Goal: Information Seeking & Learning: Learn about a topic

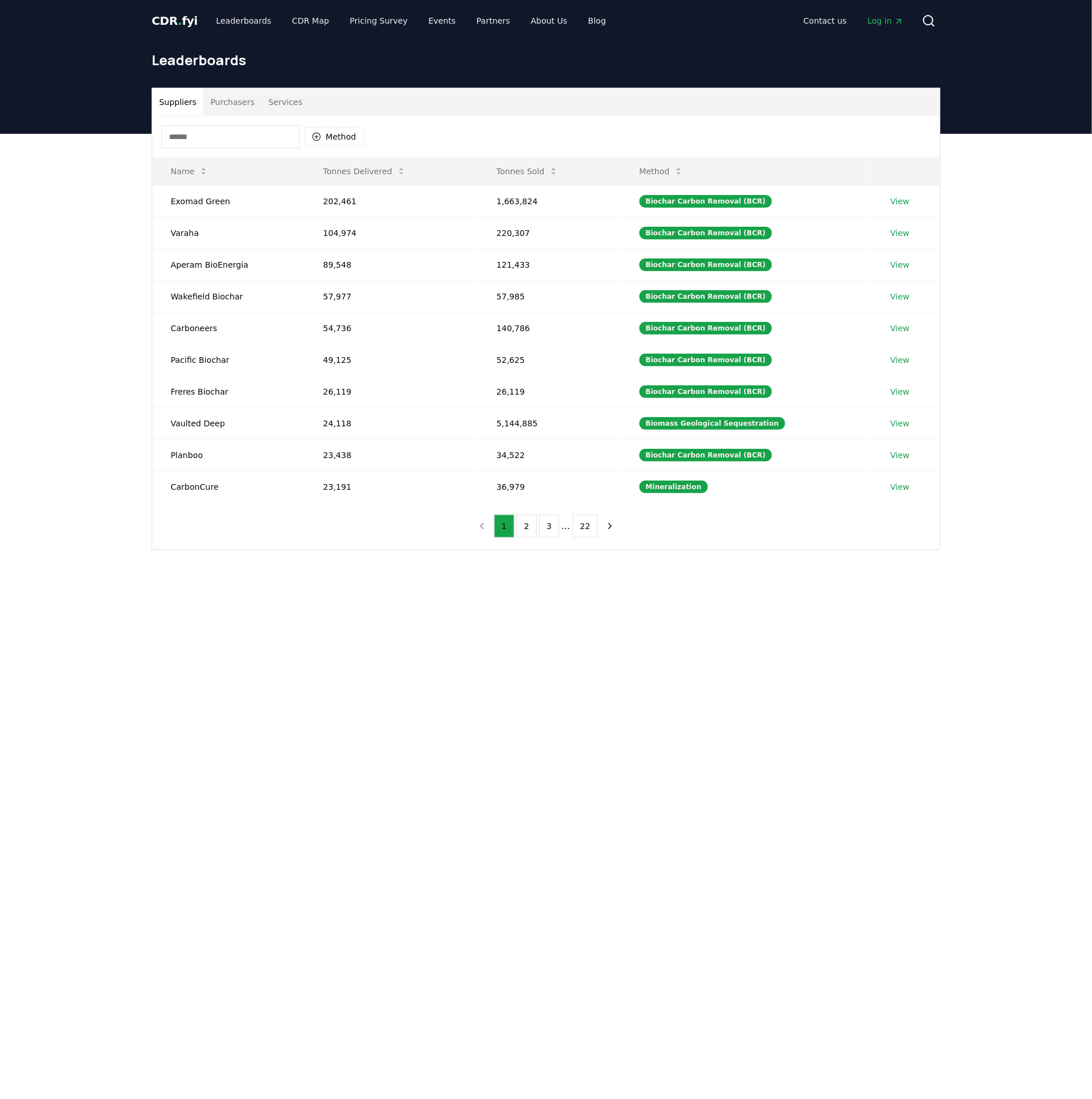
click at [243, 95] on button "Purchasers" at bounding box center [232, 102] width 58 height 27
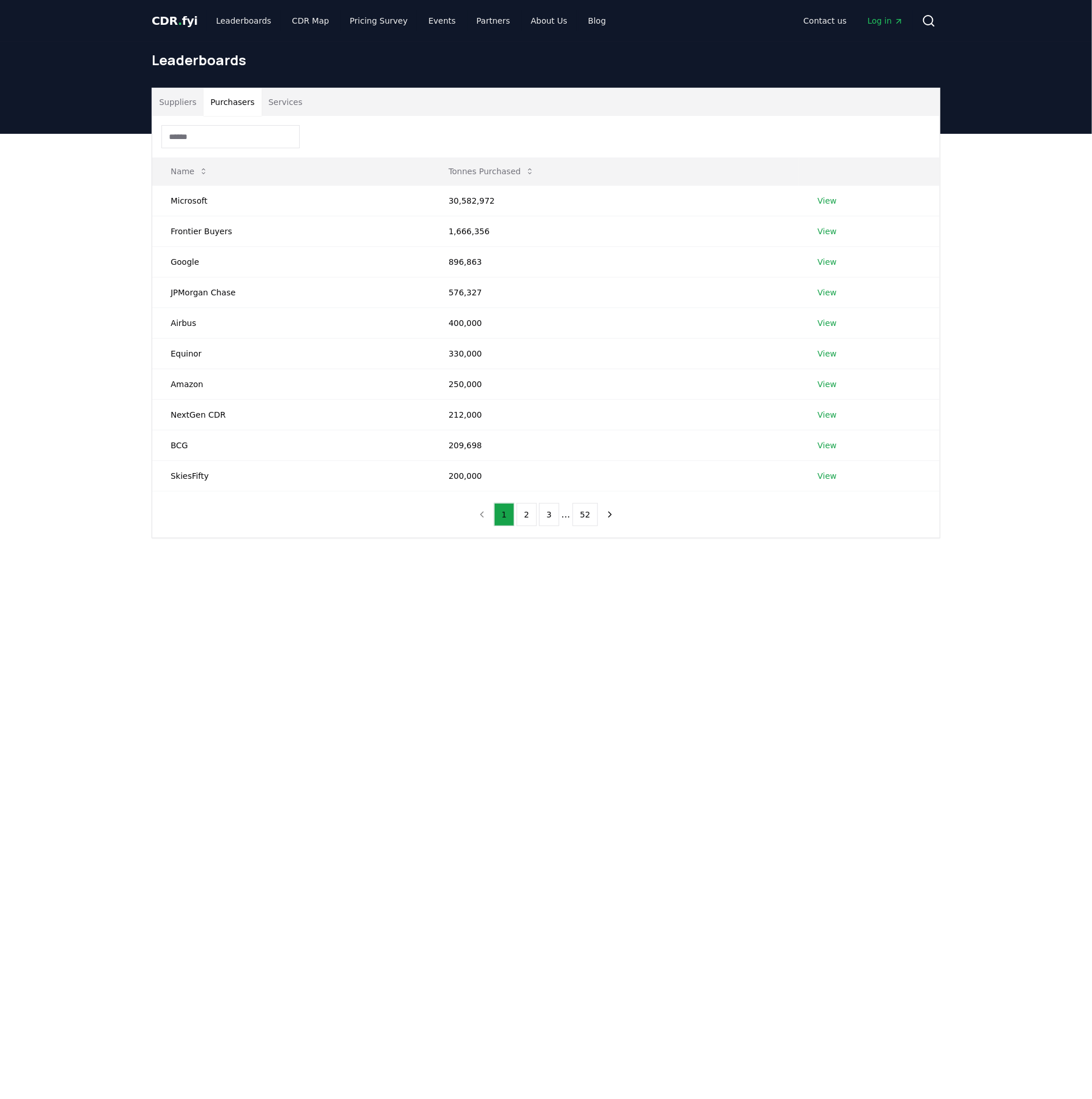
click at [272, 93] on button "Services" at bounding box center [286, 102] width 48 height 27
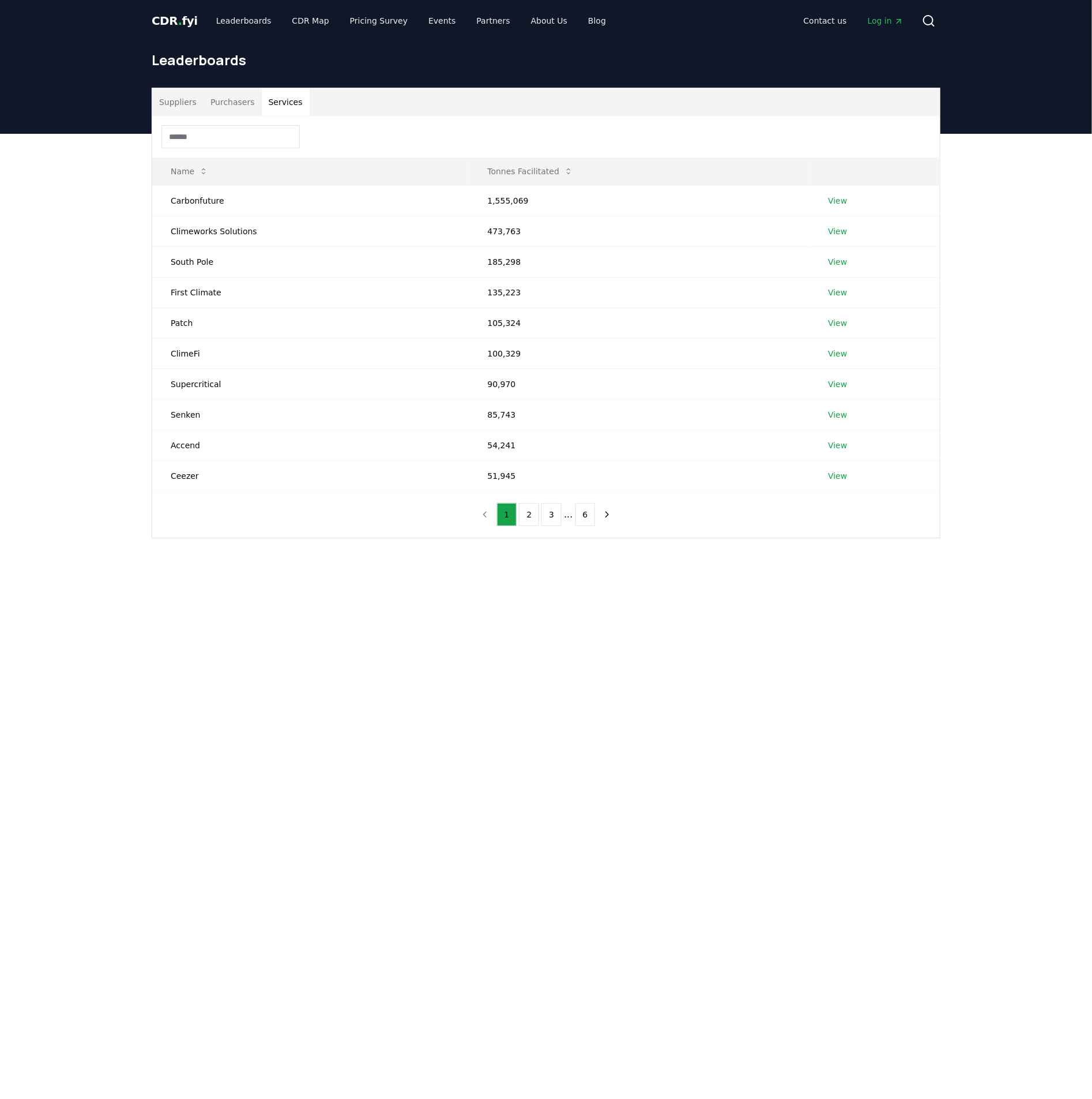
click at [246, 99] on button "Purchasers" at bounding box center [232, 102] width 58 height 27
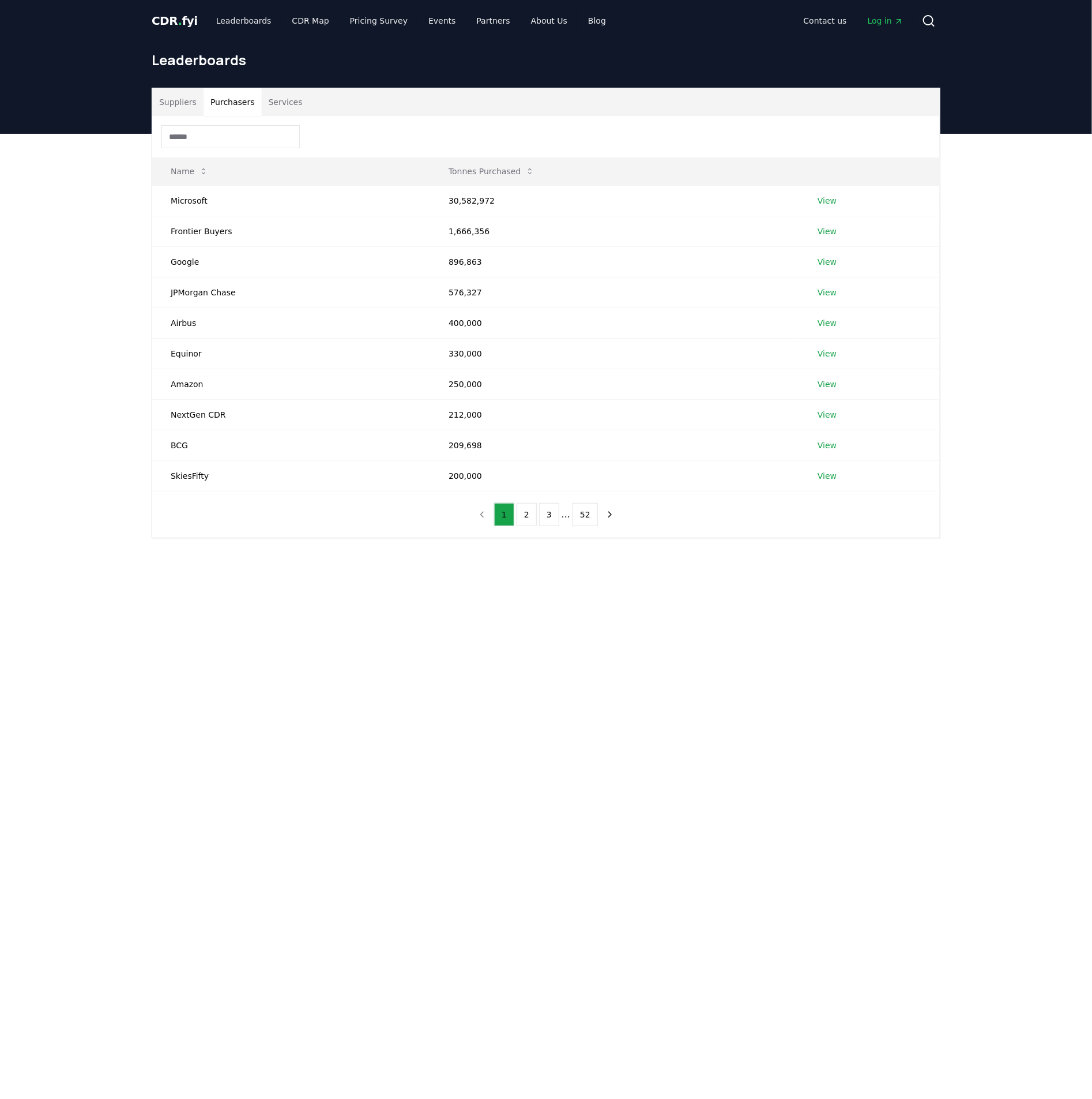
click at [199, 100] on button "Suppliers" at bounding box center [178, 102] width 51 height 27
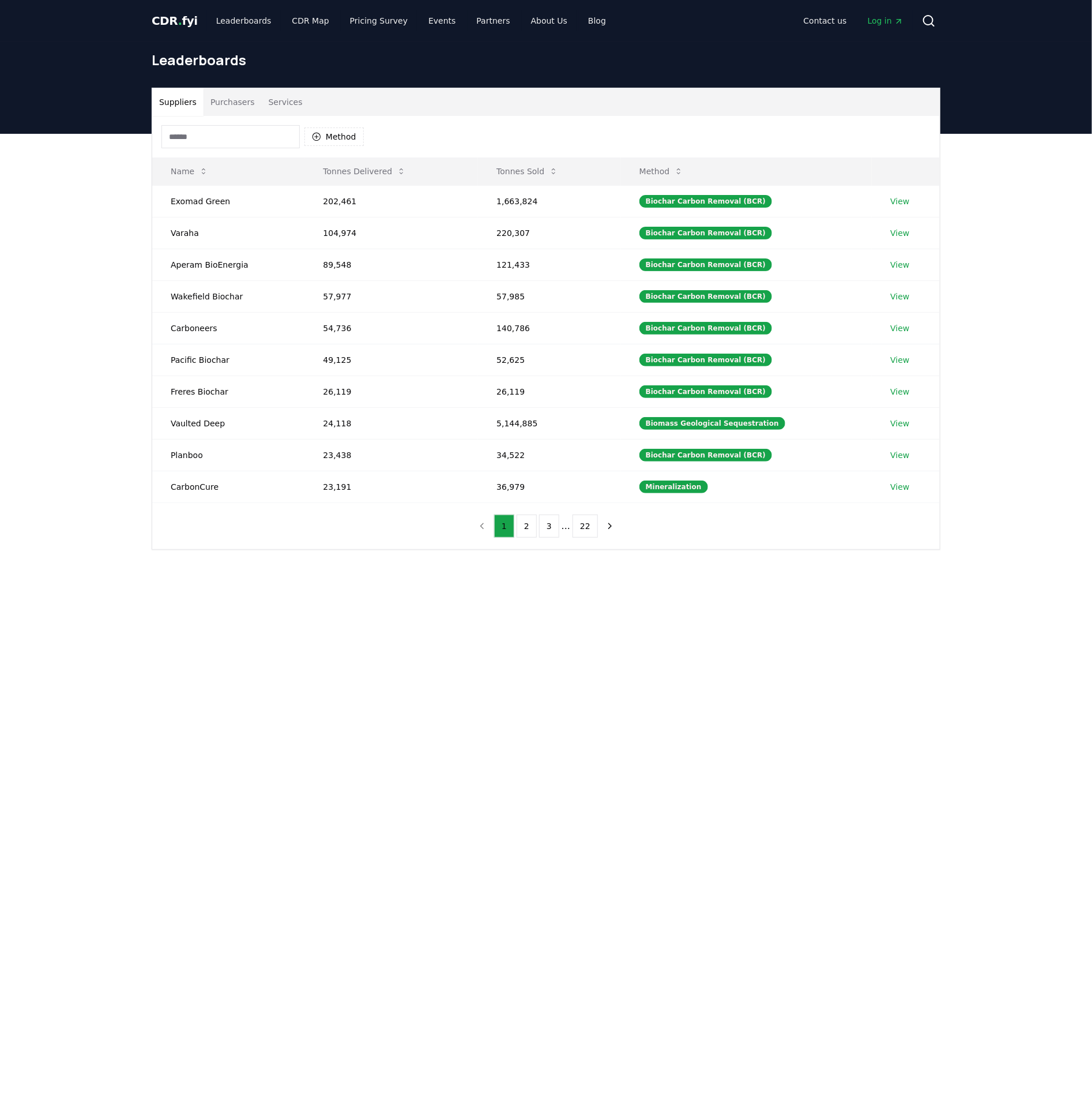
click at [222, 101] on button "Purchasers" at bounding box center [232, 102] width 58 height 27
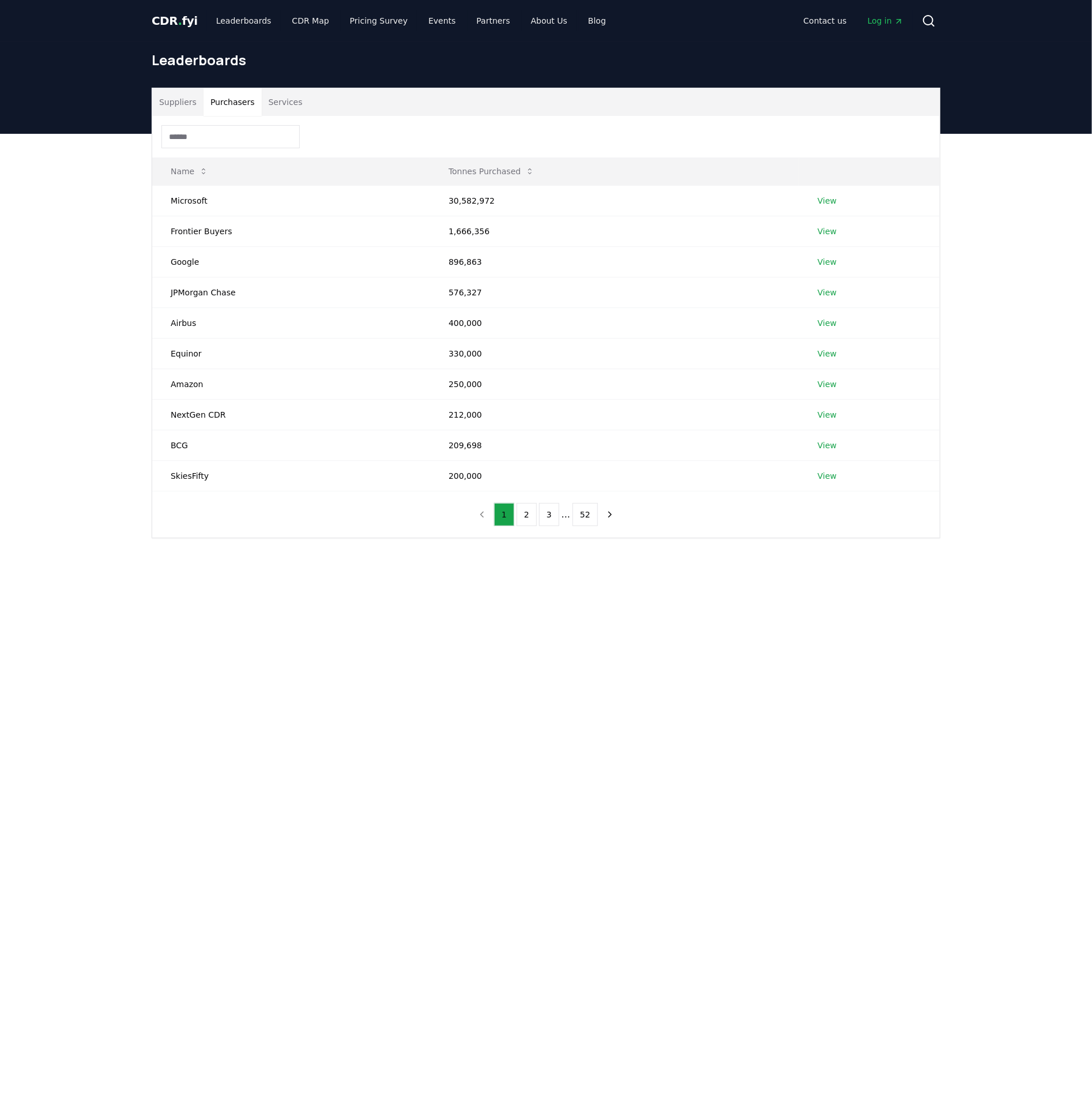
click at [262, 101] on button "Services" at bounding box center [286, 102] width 48 height 27
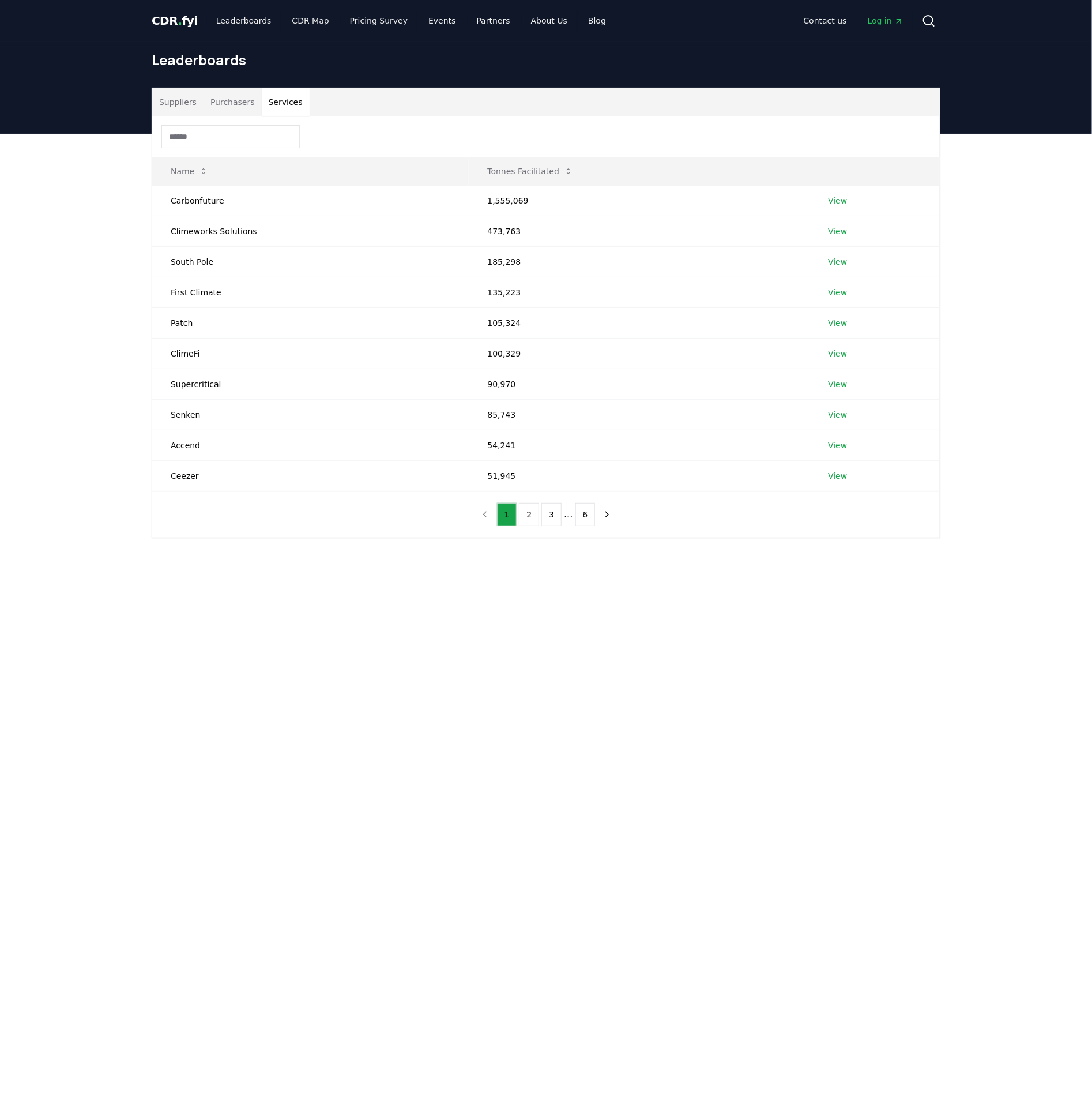
click at [270, 103] on button "Services" at bounding box center [286, 102] width 48 height 27
click at [275, 104] on button "Services" at bounding box center [286, 102] width 48 height 27
click at [241, 101] on button "Purchasers" at bounding box center [232, 102] width 58 height 27
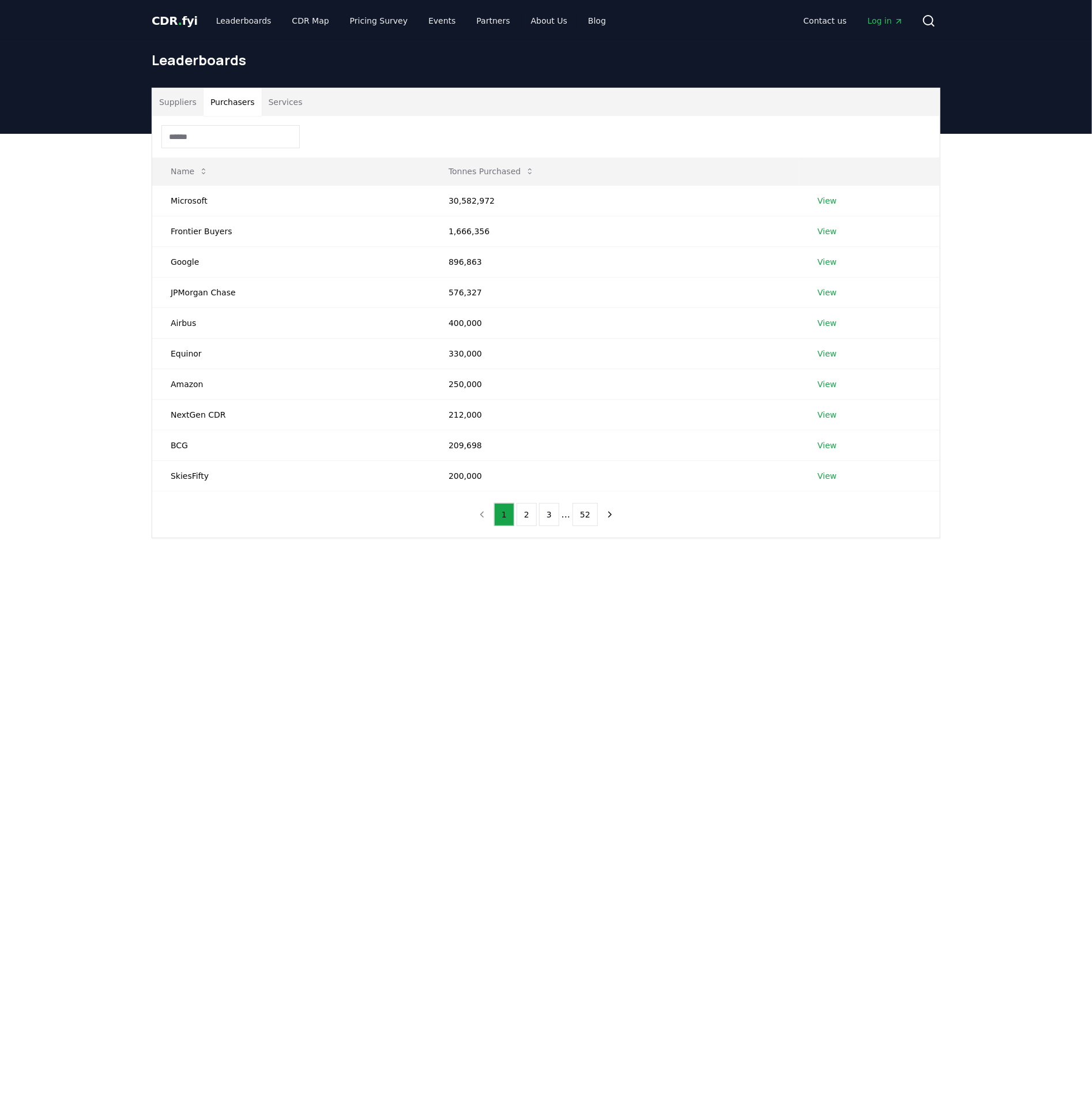
click at [184, 102] on button "Suppliers" at bounding box center [178, 102] width 51 height 27
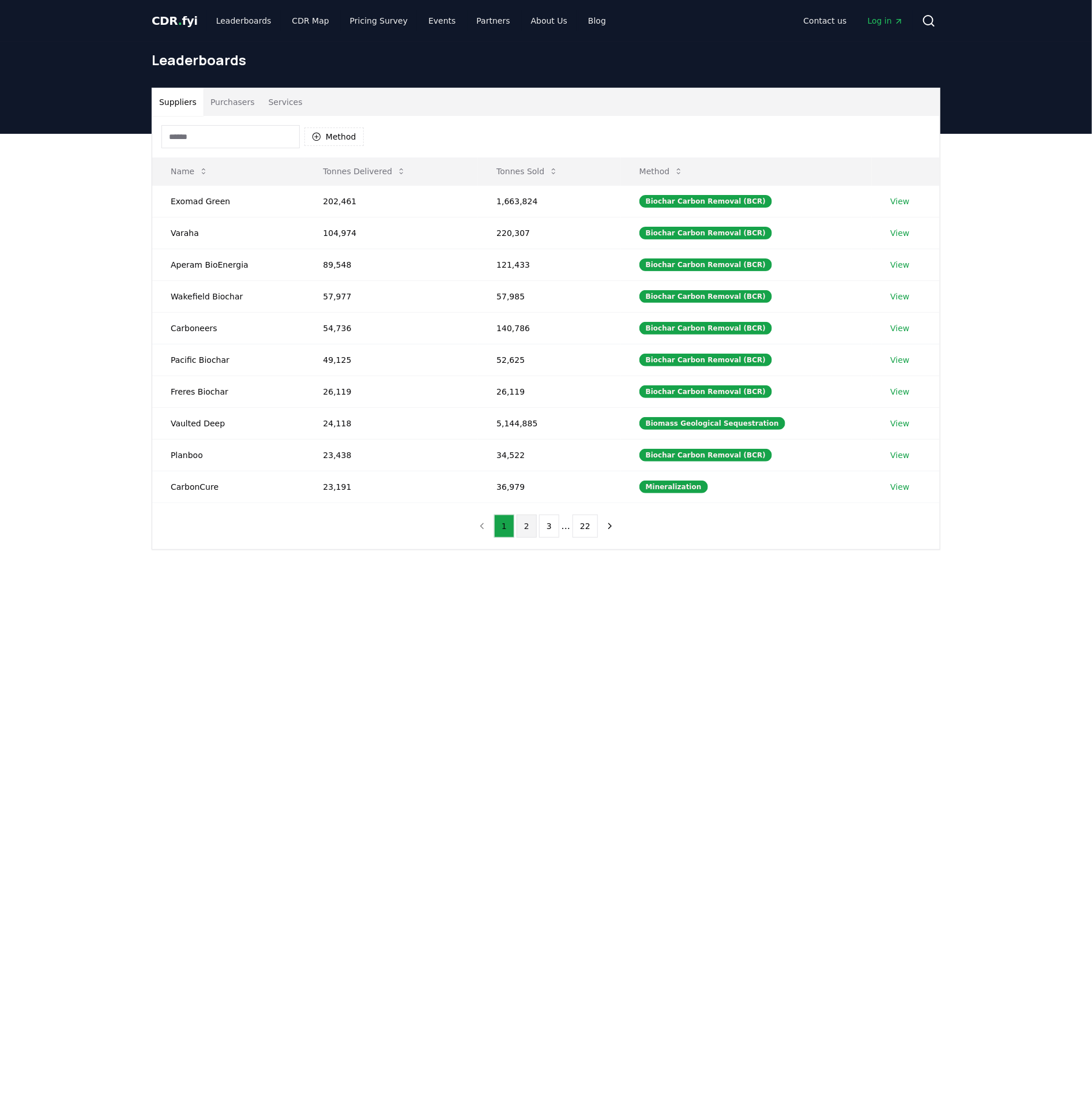
click at [535, 533] on button "2" at bounding box center [527, 526] width 20 height 23
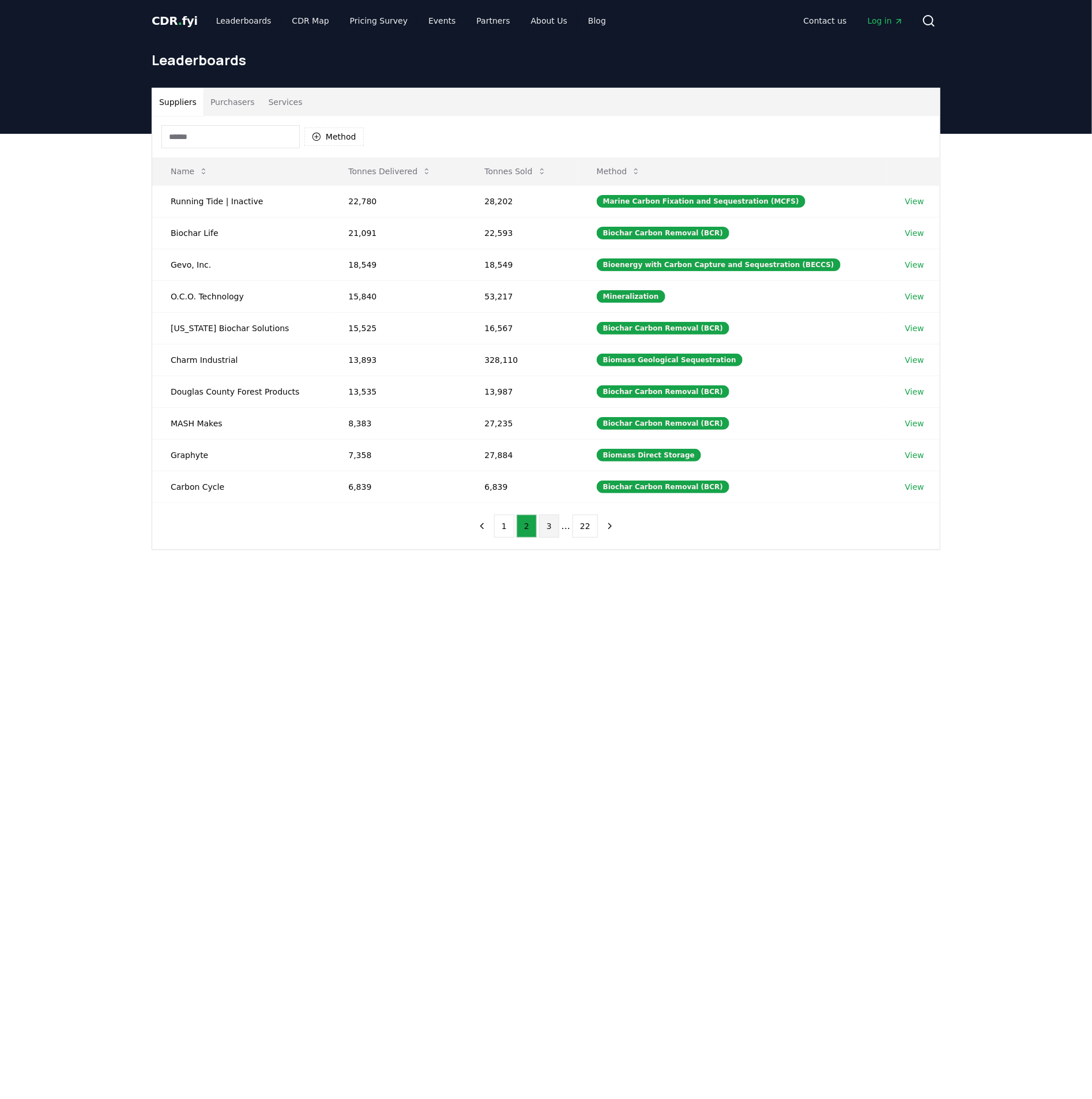
click at [551, 538] on button "3" at bounding box center [549, 526] width 20 height 23
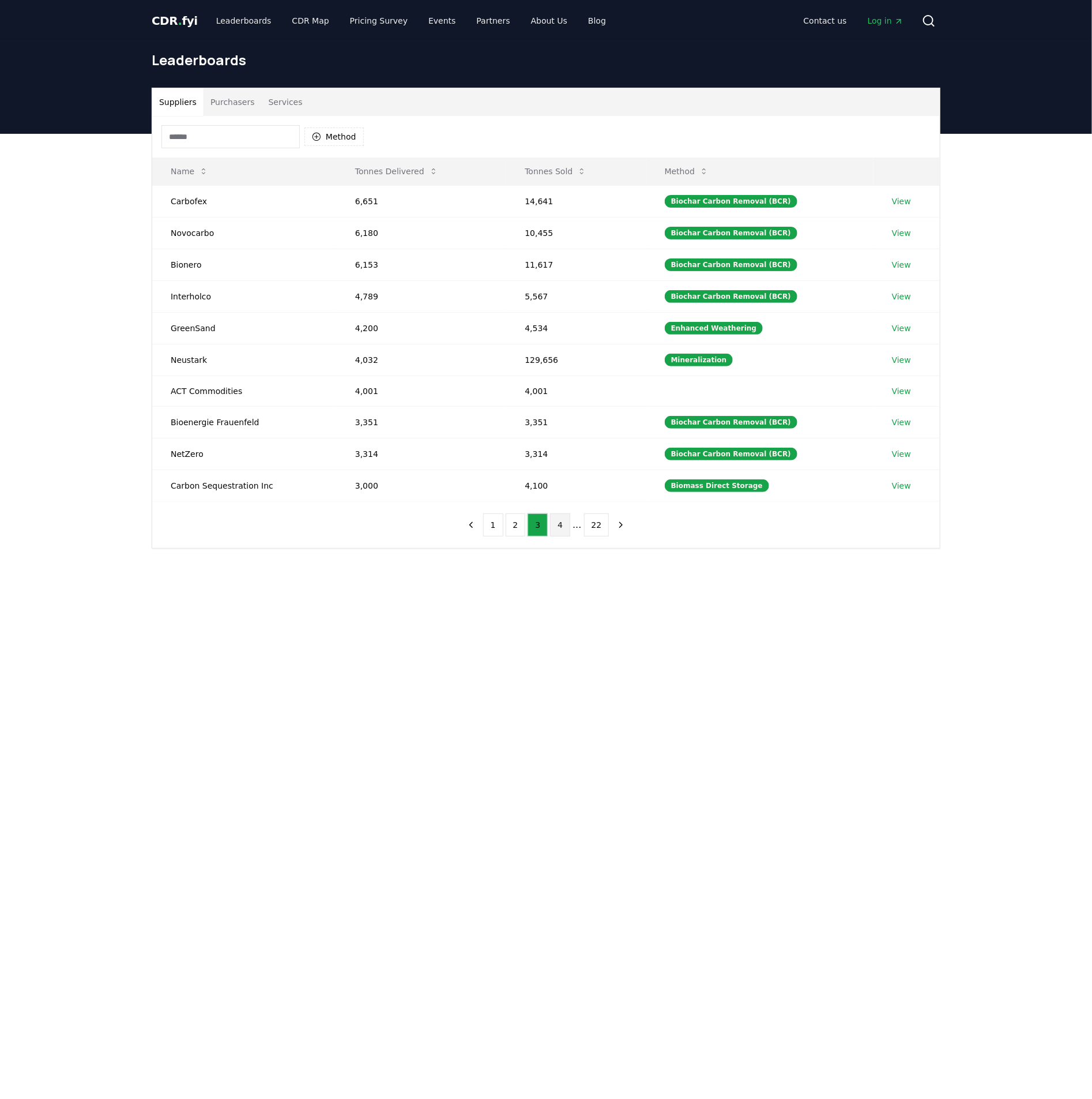
click at [570, 535] on button "4" at bounding box center [560, 525] width 20 height 23
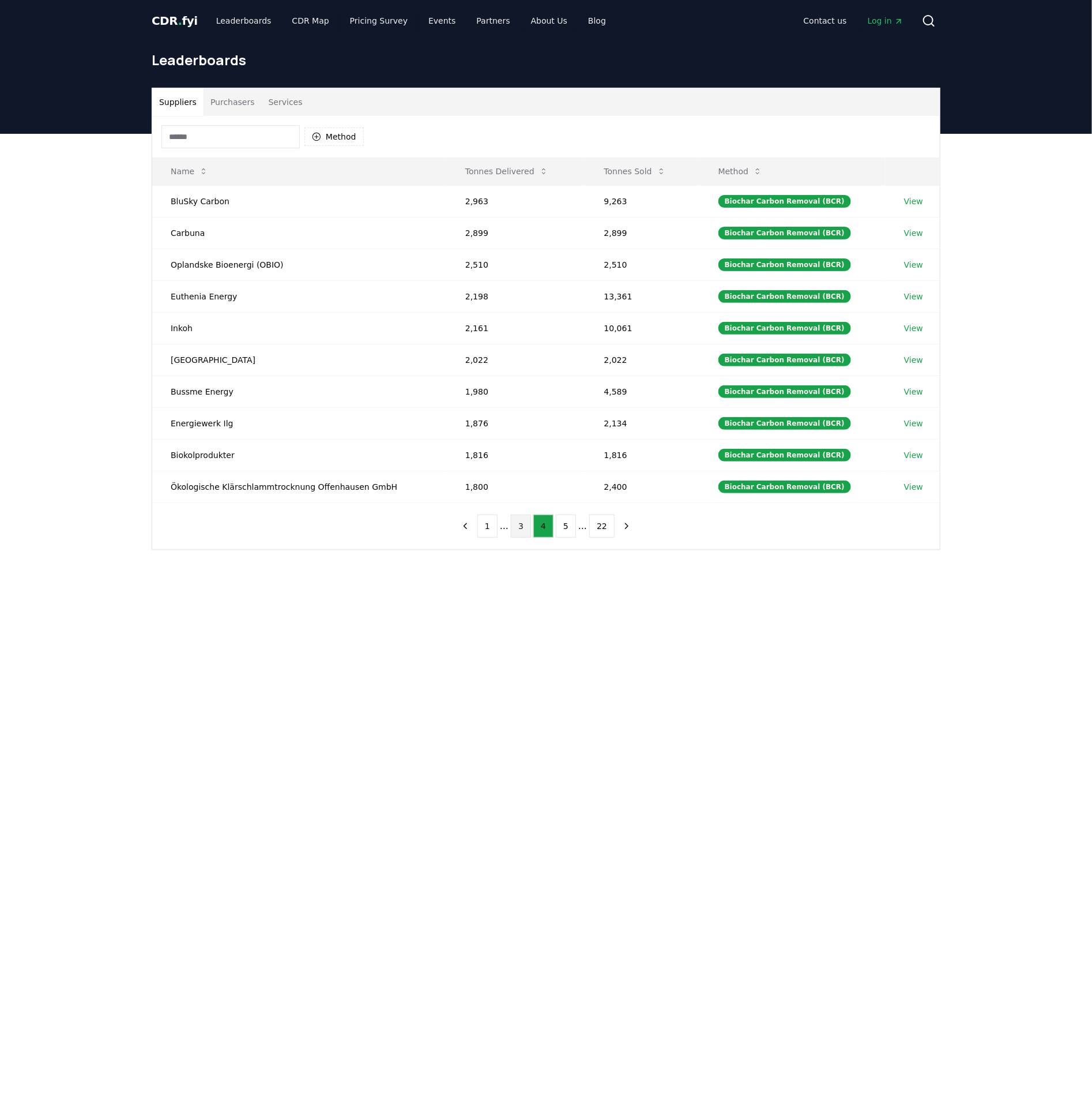
click at [529, 535] on button "3" at bounding box center [521, 526] width 20 height 23
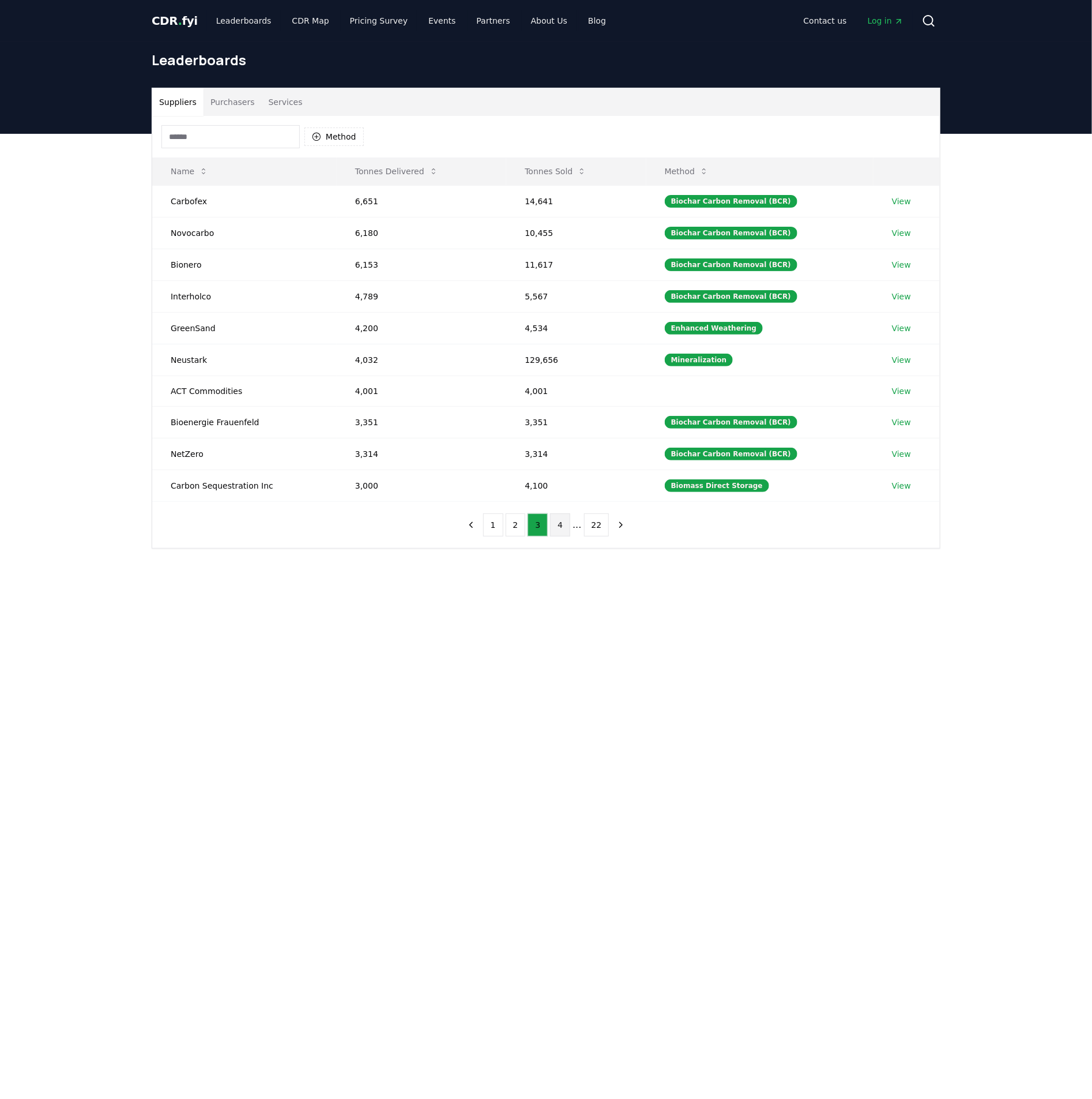
click at [565, 527] on button "4" at bounding box center [560, 525] width 20 height 23
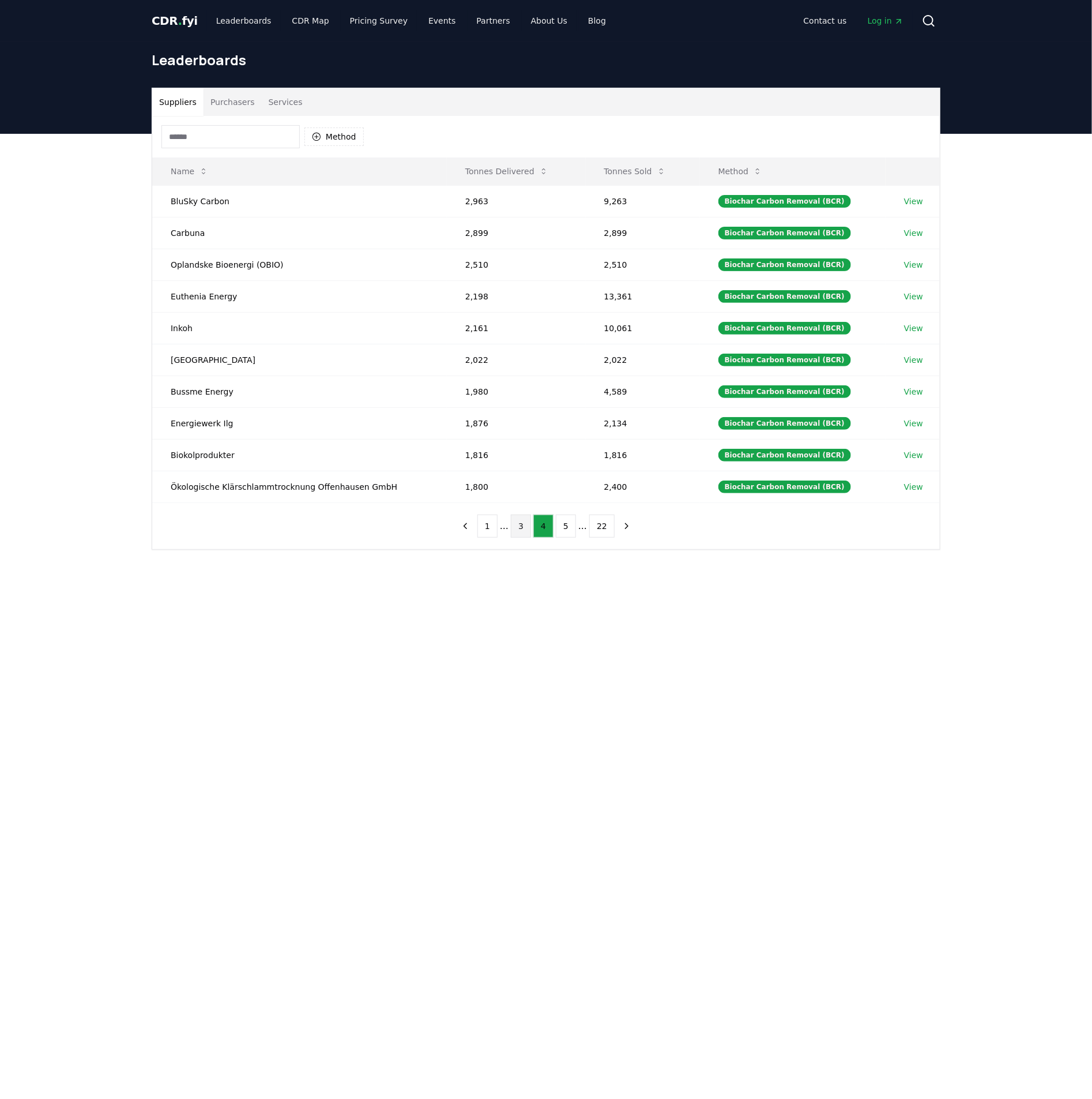
click at [524, 530] on button "3" at bounding box center [521, 526] width 20 height 23
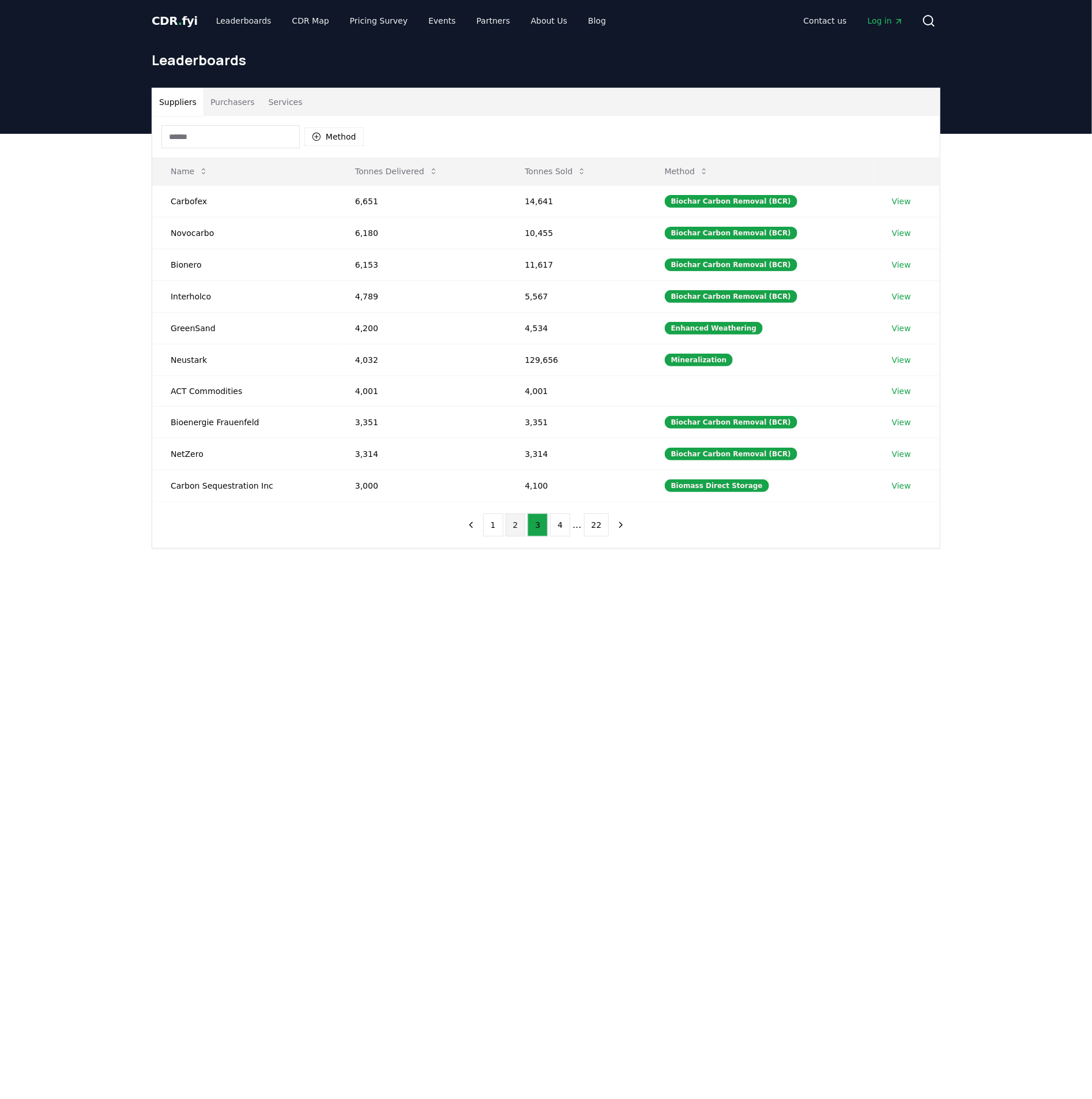
click at [516, 537] on button "2" at bounding box center [516, 525] width 20 height 23
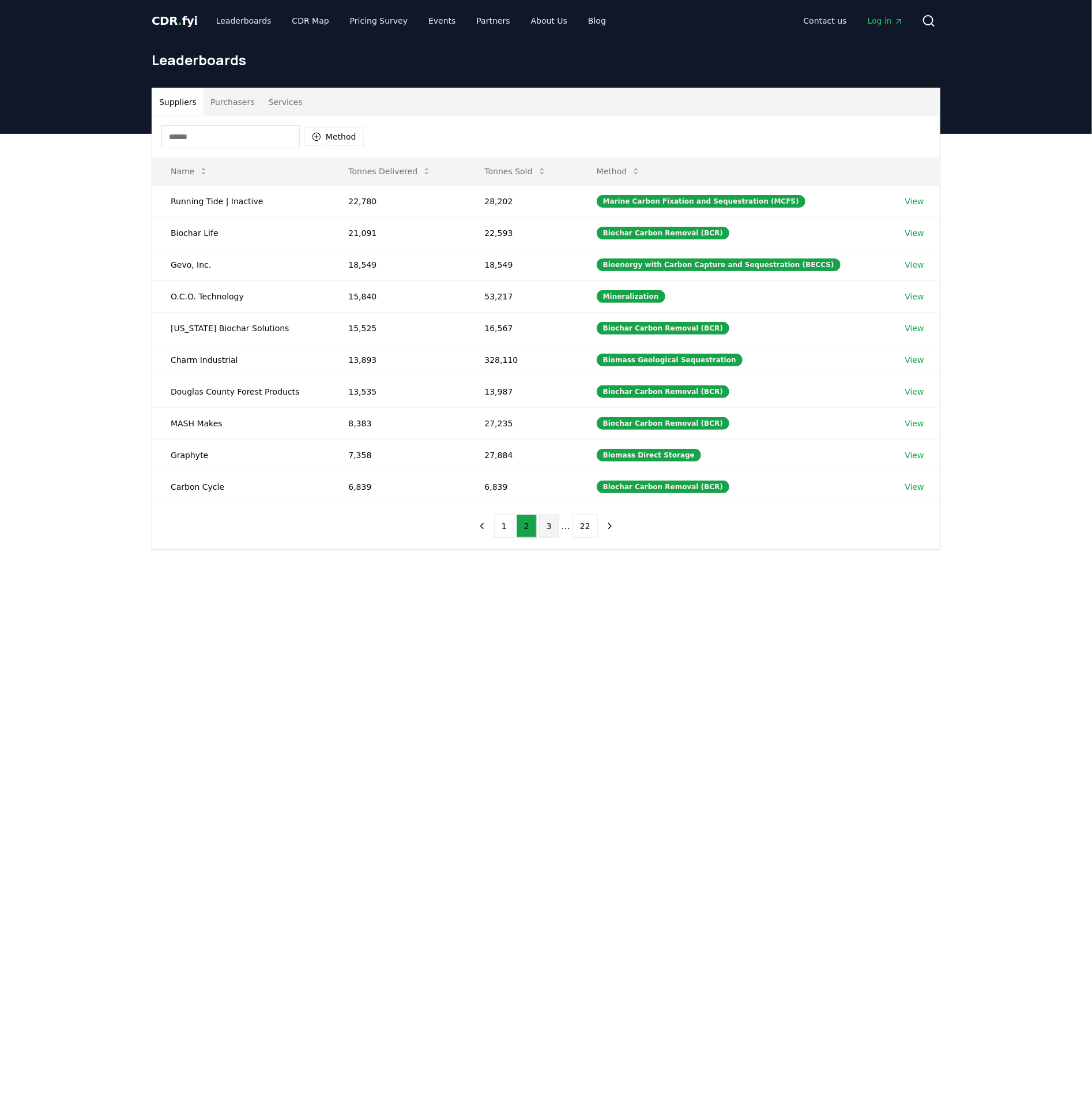
click at [544, 533] on button "3" at bounding box center [549, 526] width 20 height 23
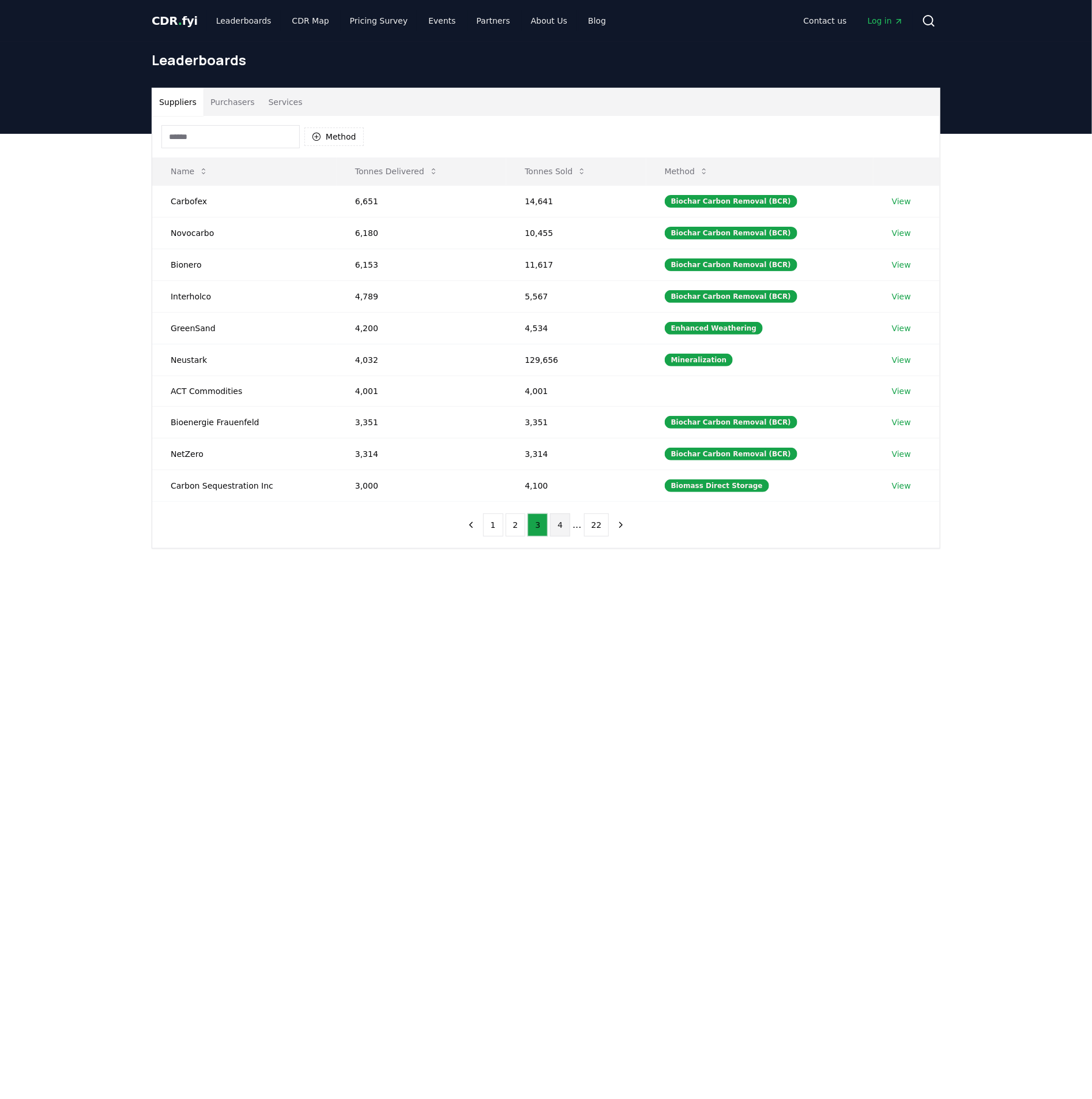
click at [562, 529] on button "4" at bounding box center [560, 525] width 20 height 23
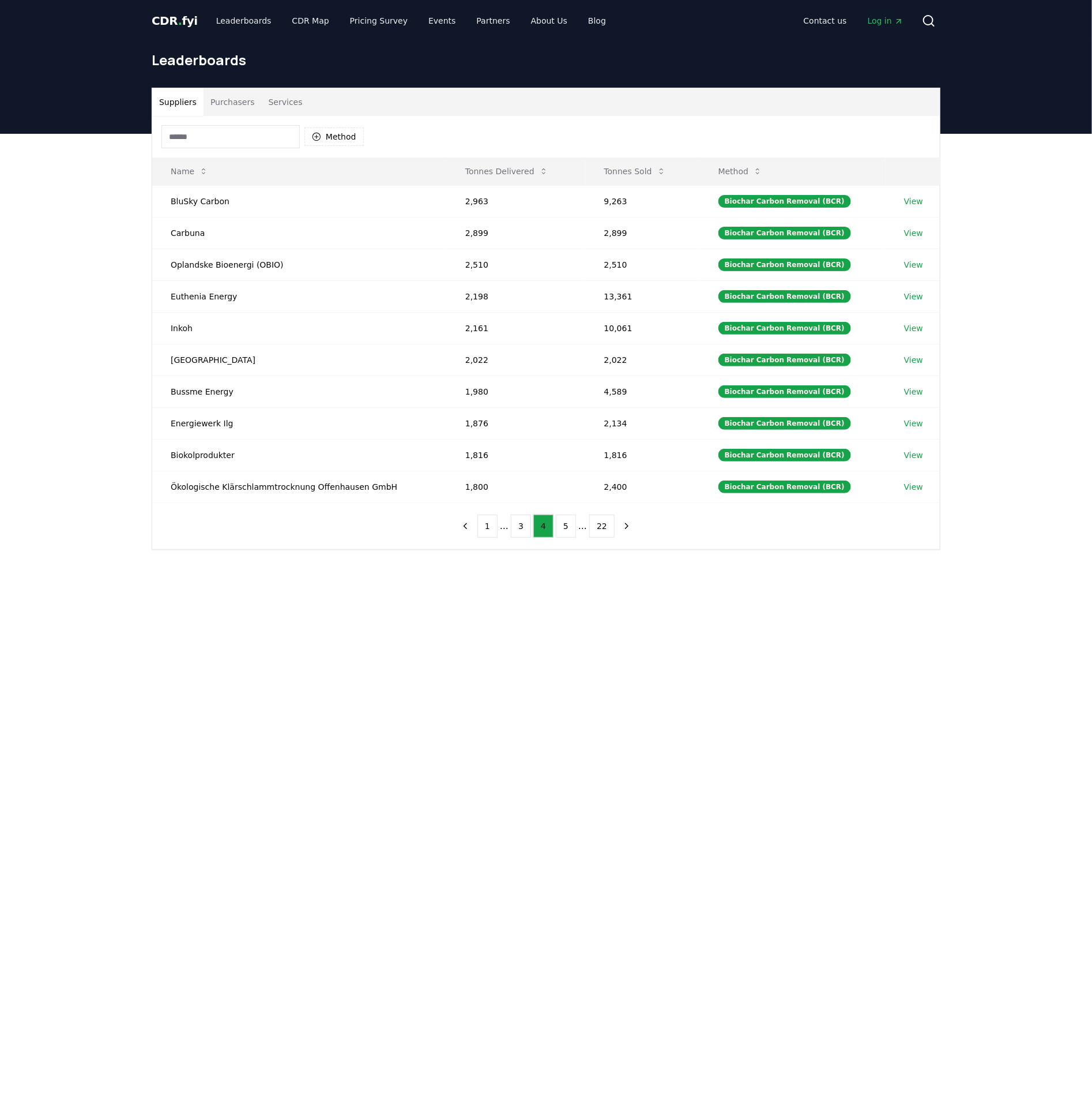
click at [244, 129] on input at bounding box center [230, 136] width 138 height 23
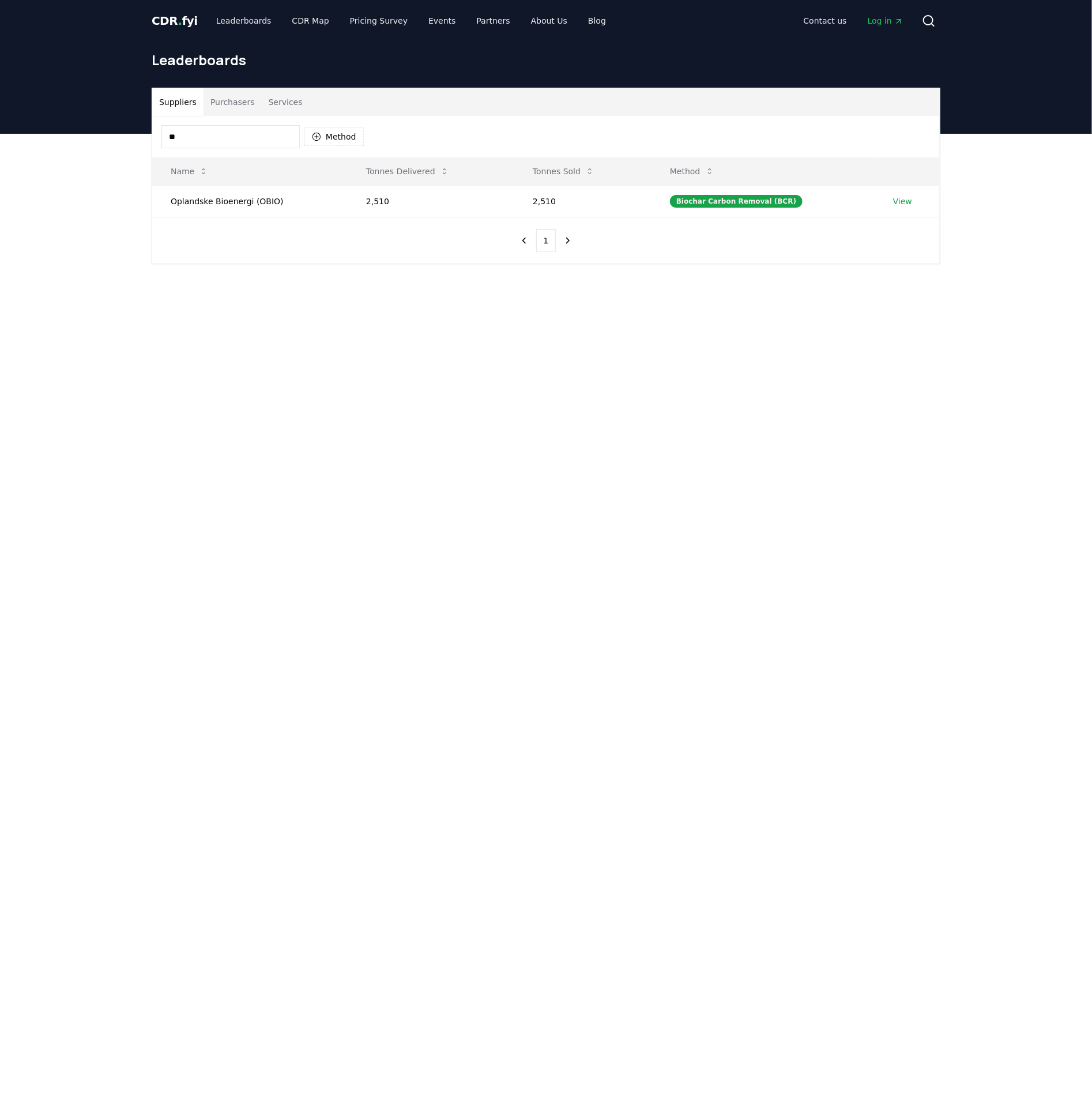
type input "*"
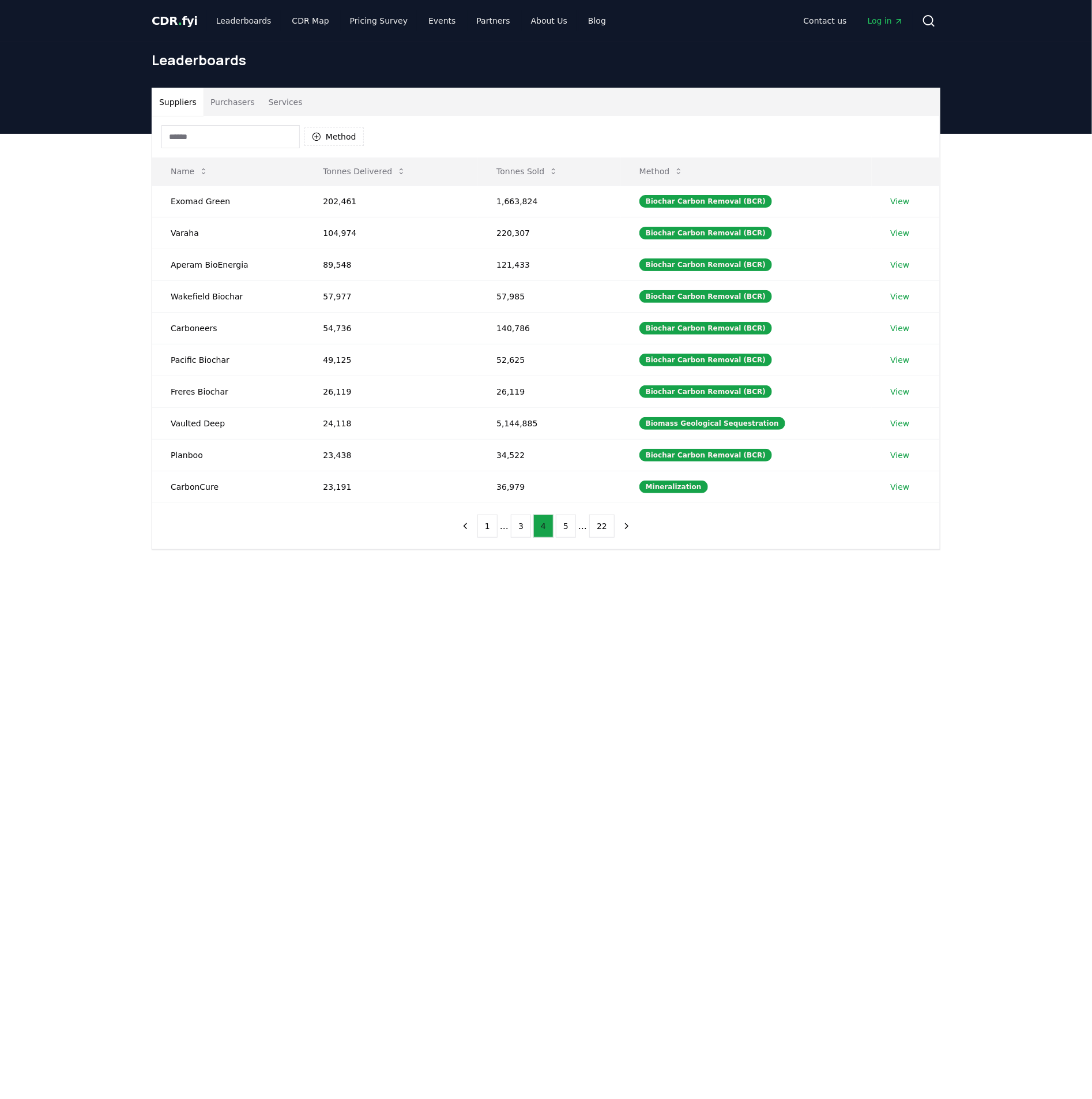
click at [551, 532] on button "4" at bounding box center [543, 526] width 20 height 23
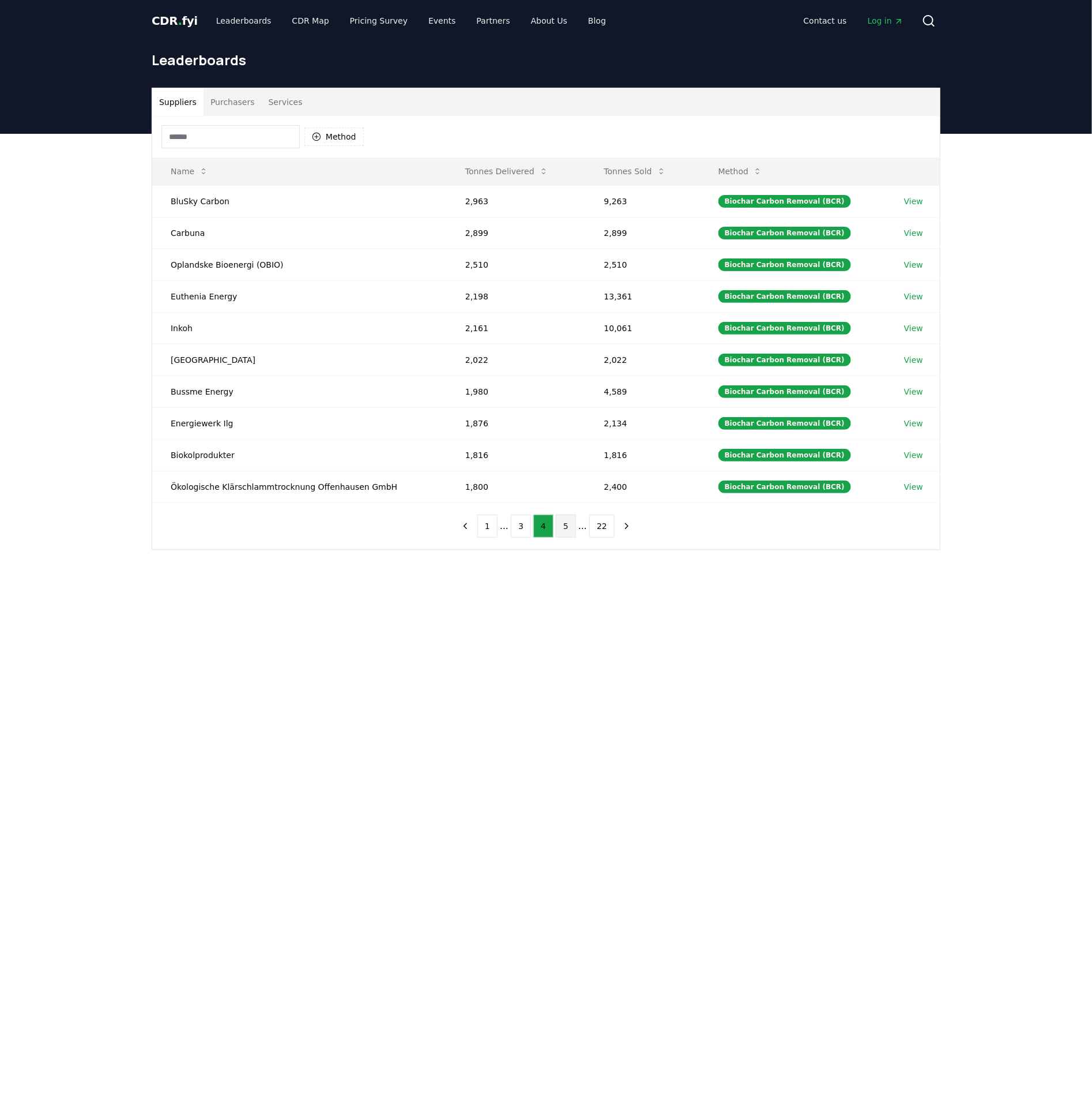
click at [571, 528] on button "5" at bounding box center [566, 526] width 20 height 23
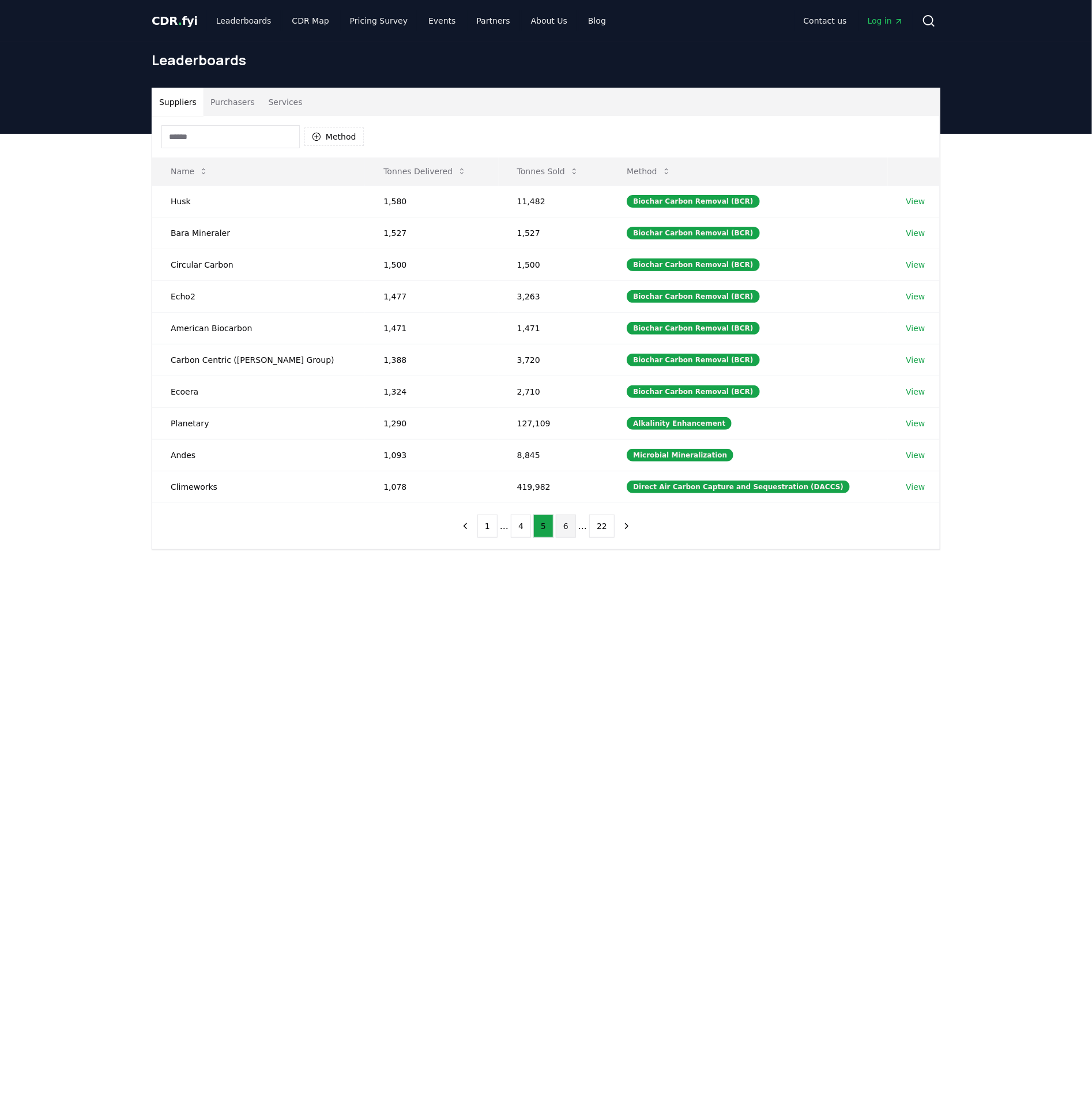
click at [562, 538] on button "6" at bounding box center [566, 526] width 20 height 23
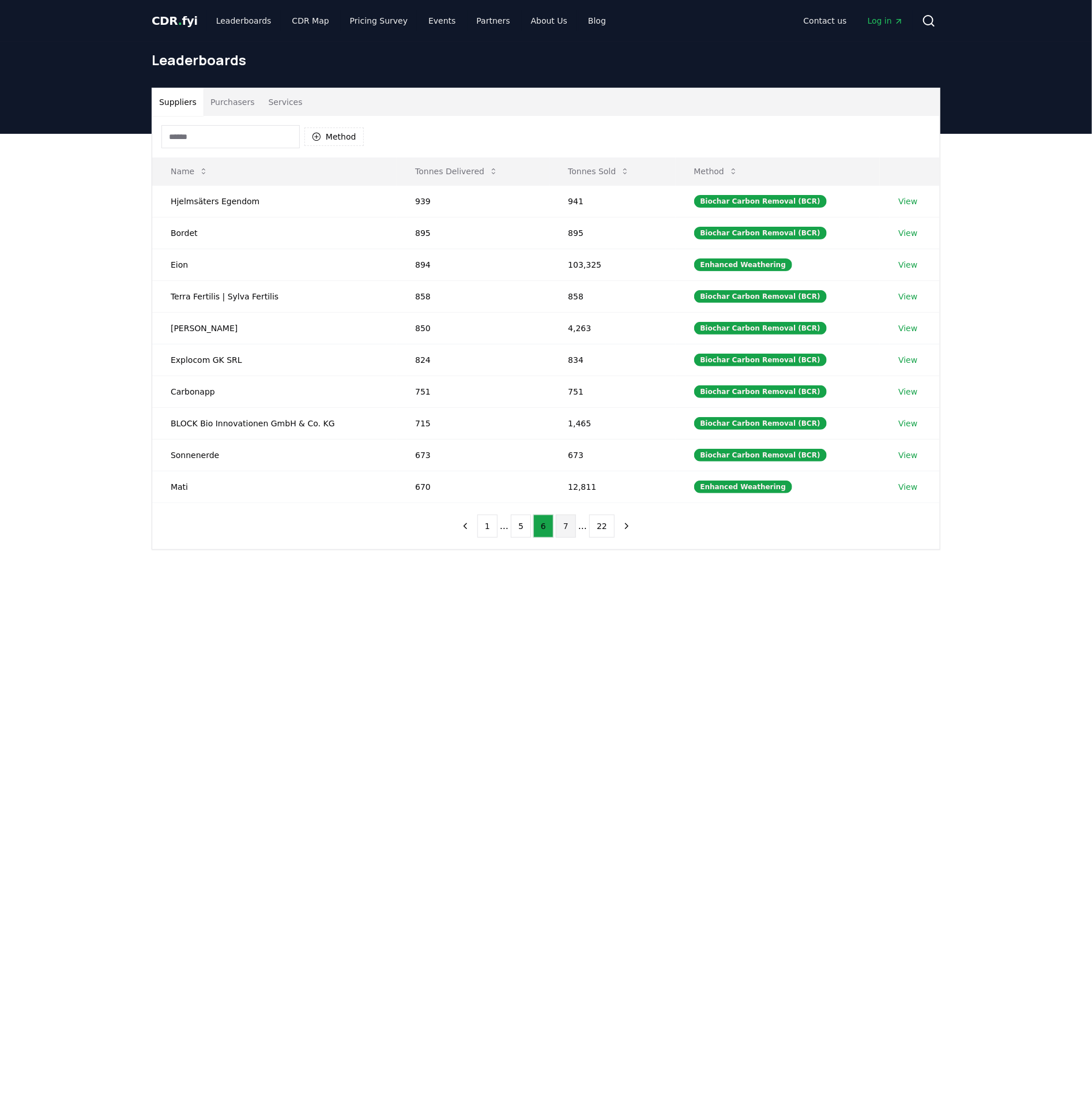
click at [561, 538] on button "7" at bounding box center [566, 526] width 20 height 23
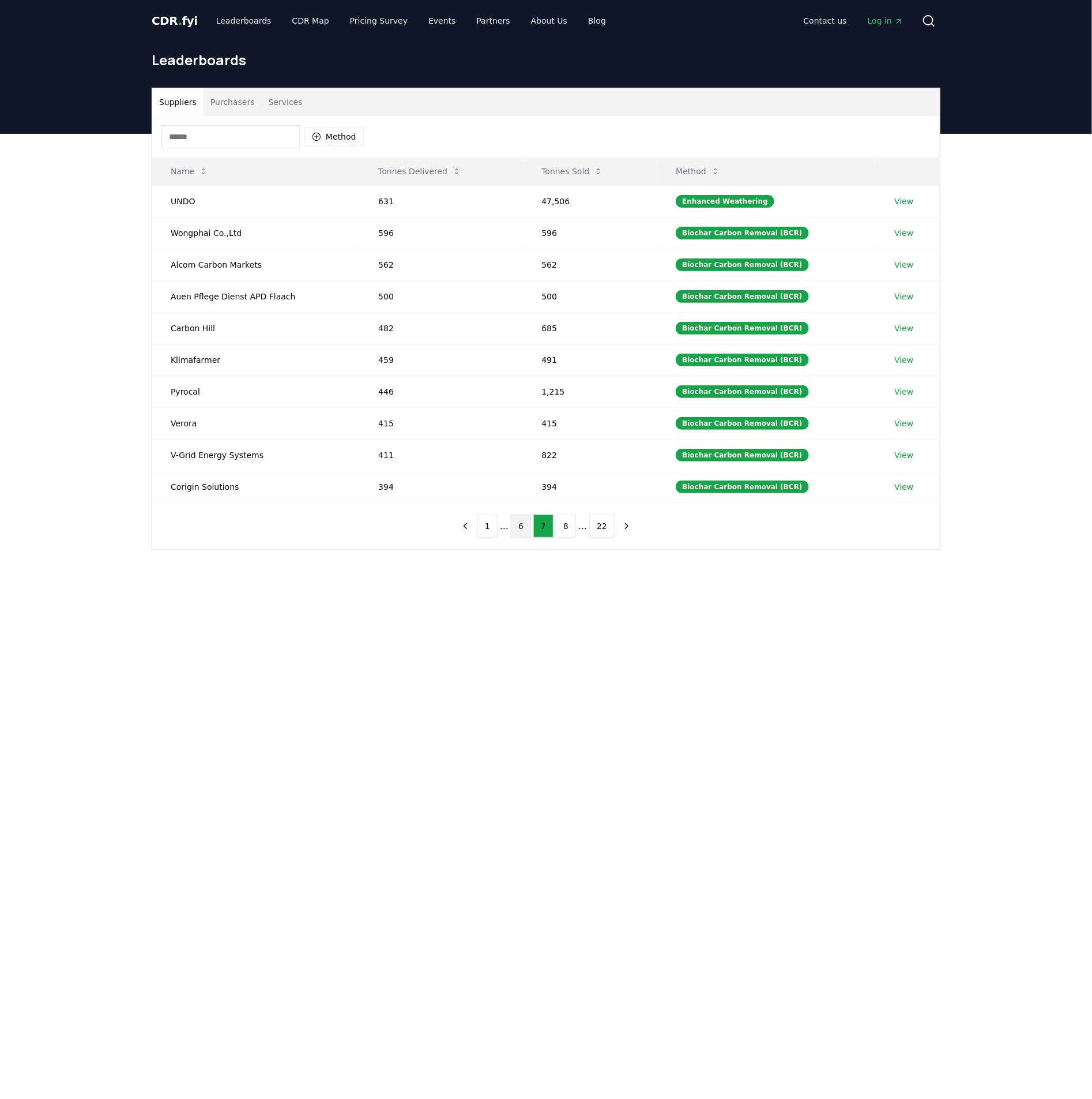
click at [522, 538] on button "6" at bounding box center [521, 526] width 20 height 23
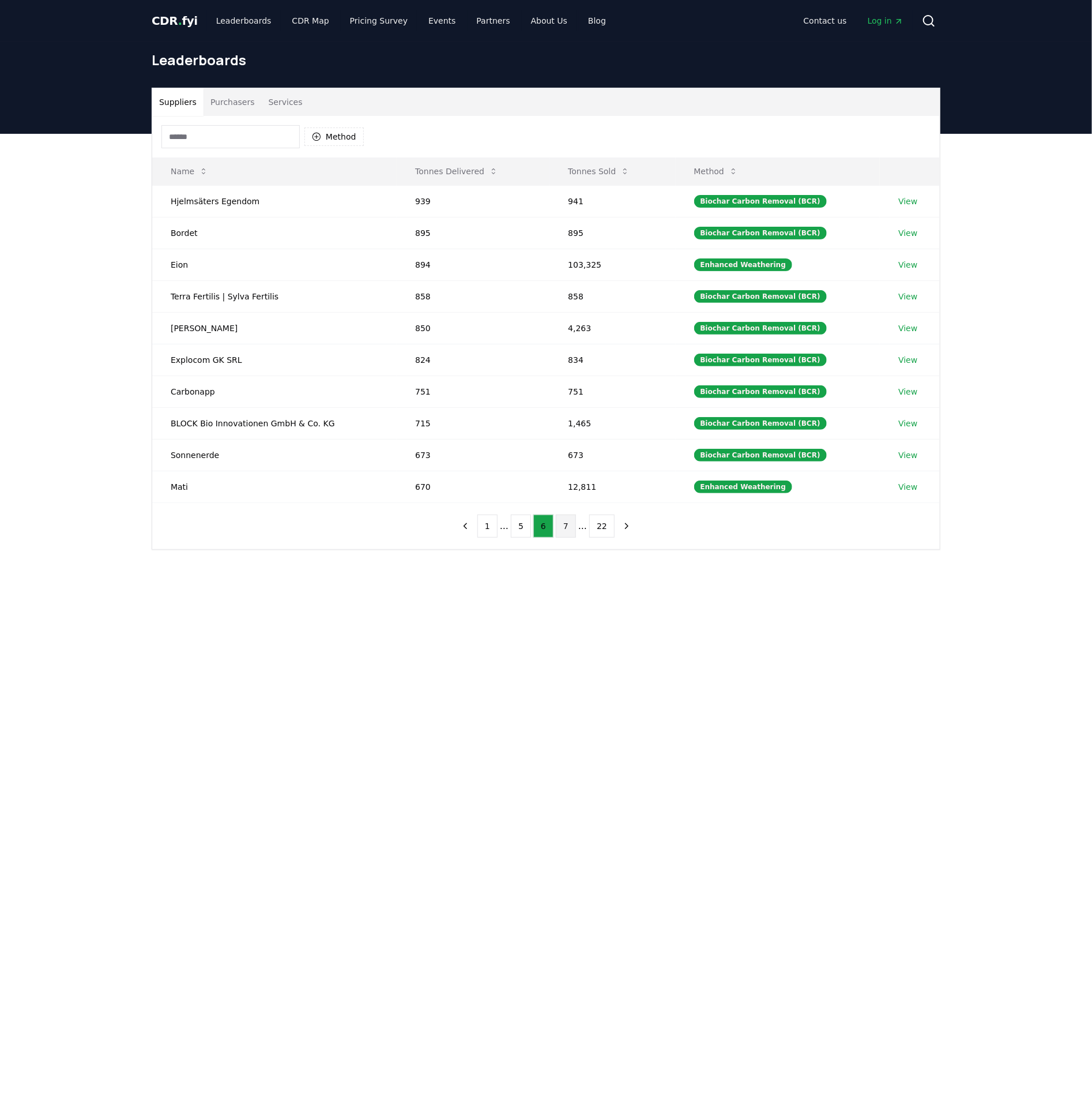
click at [568, 523] on button "7" at bounding box center [566, 526] width 20 height 23
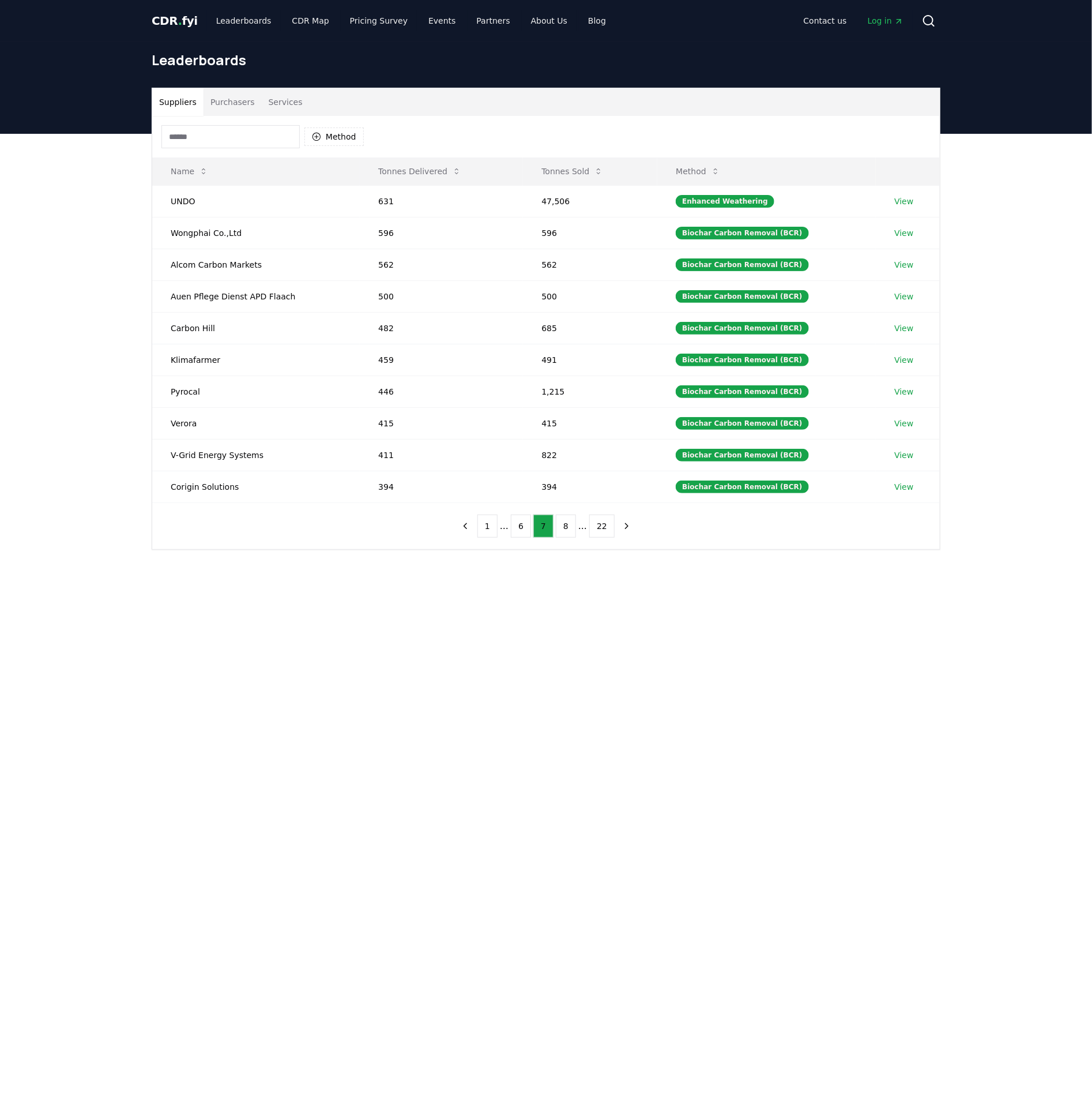
scroll to position [35, 0]
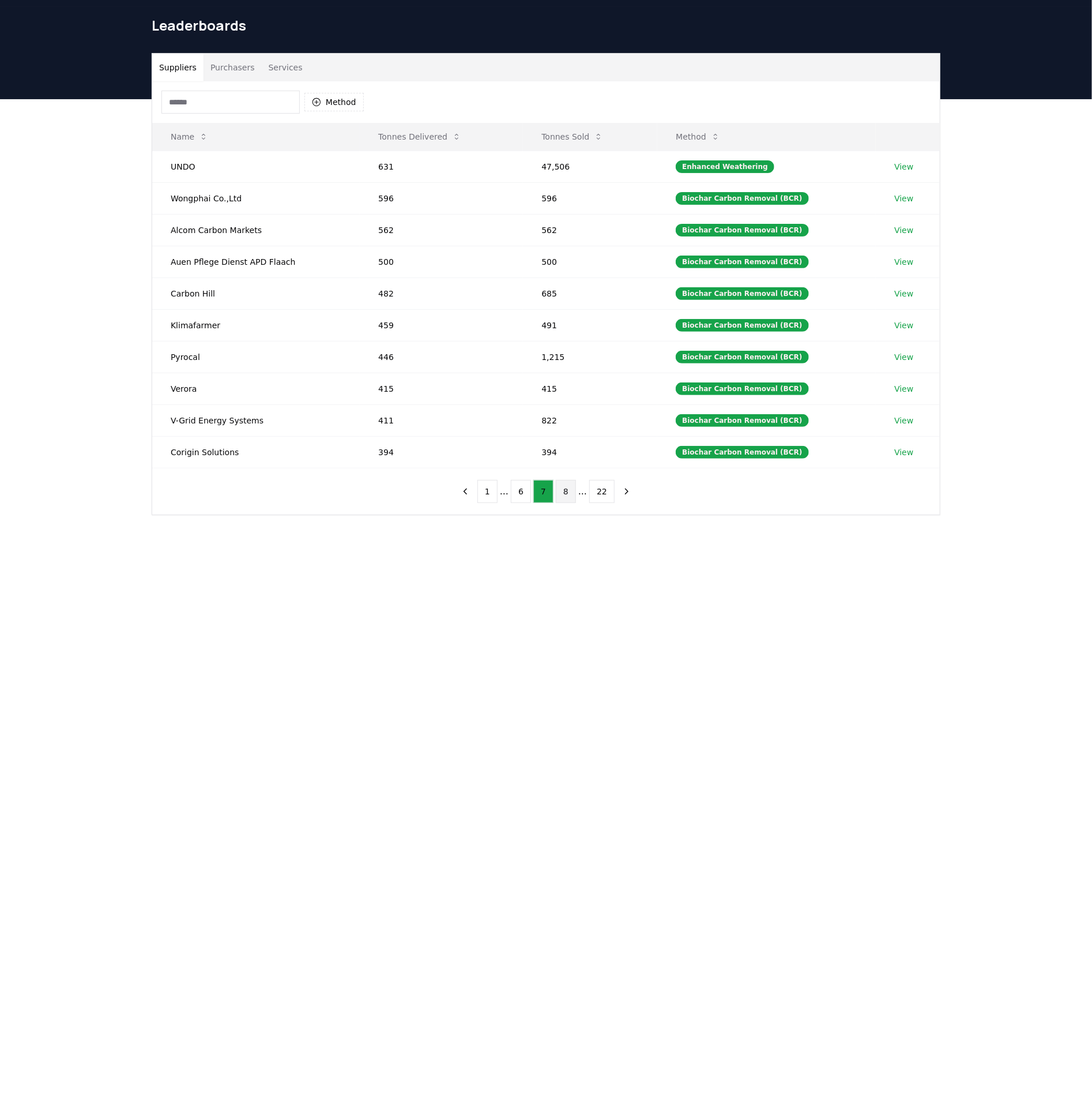
click at [561, 497] on button "8" at bounding box center [566, 491] width 20 height 23
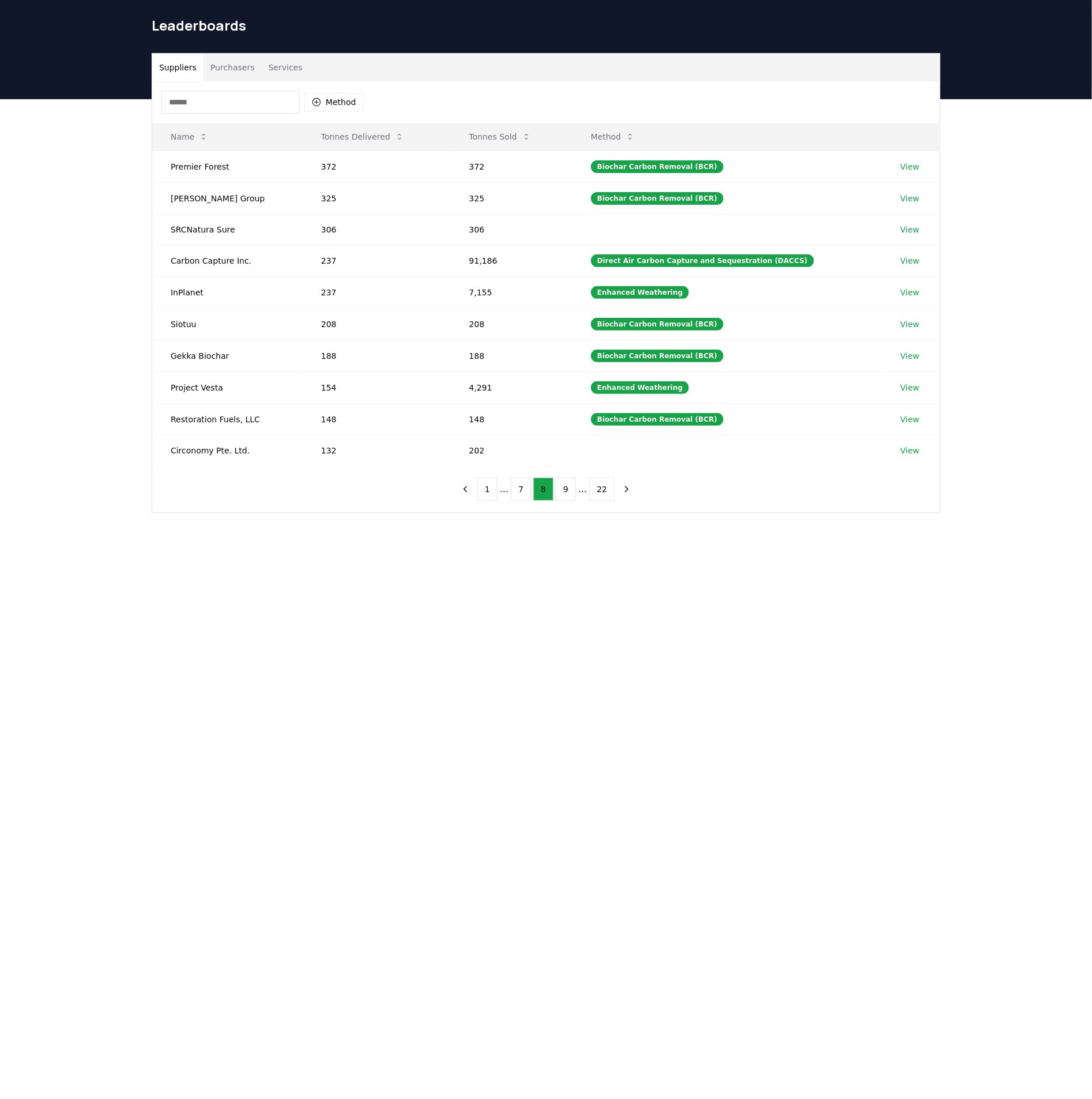
scroll to position [69, 0]
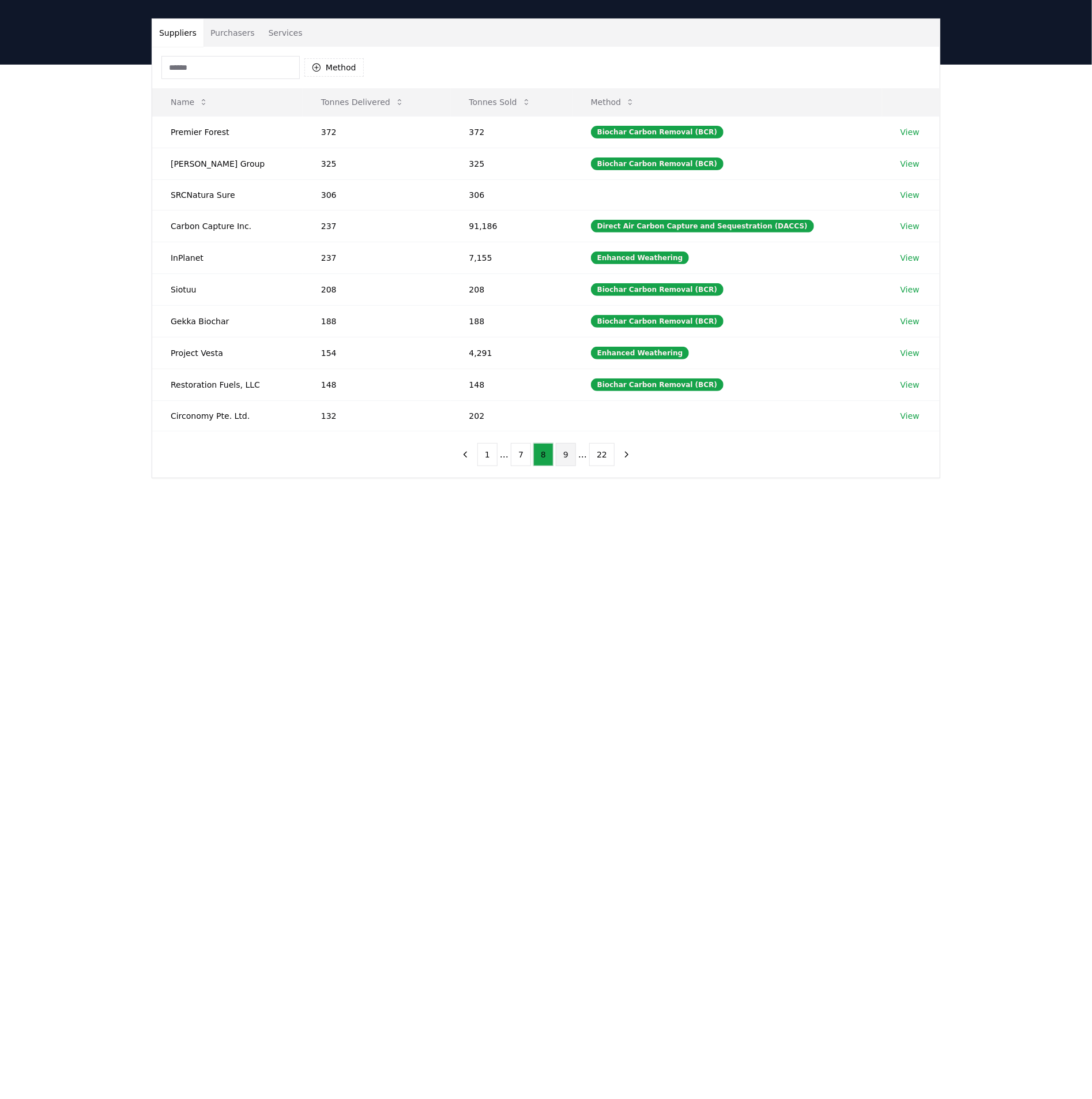
click at [565, 464] on button "9" at bounding box center [566, 455] width 20 height 23
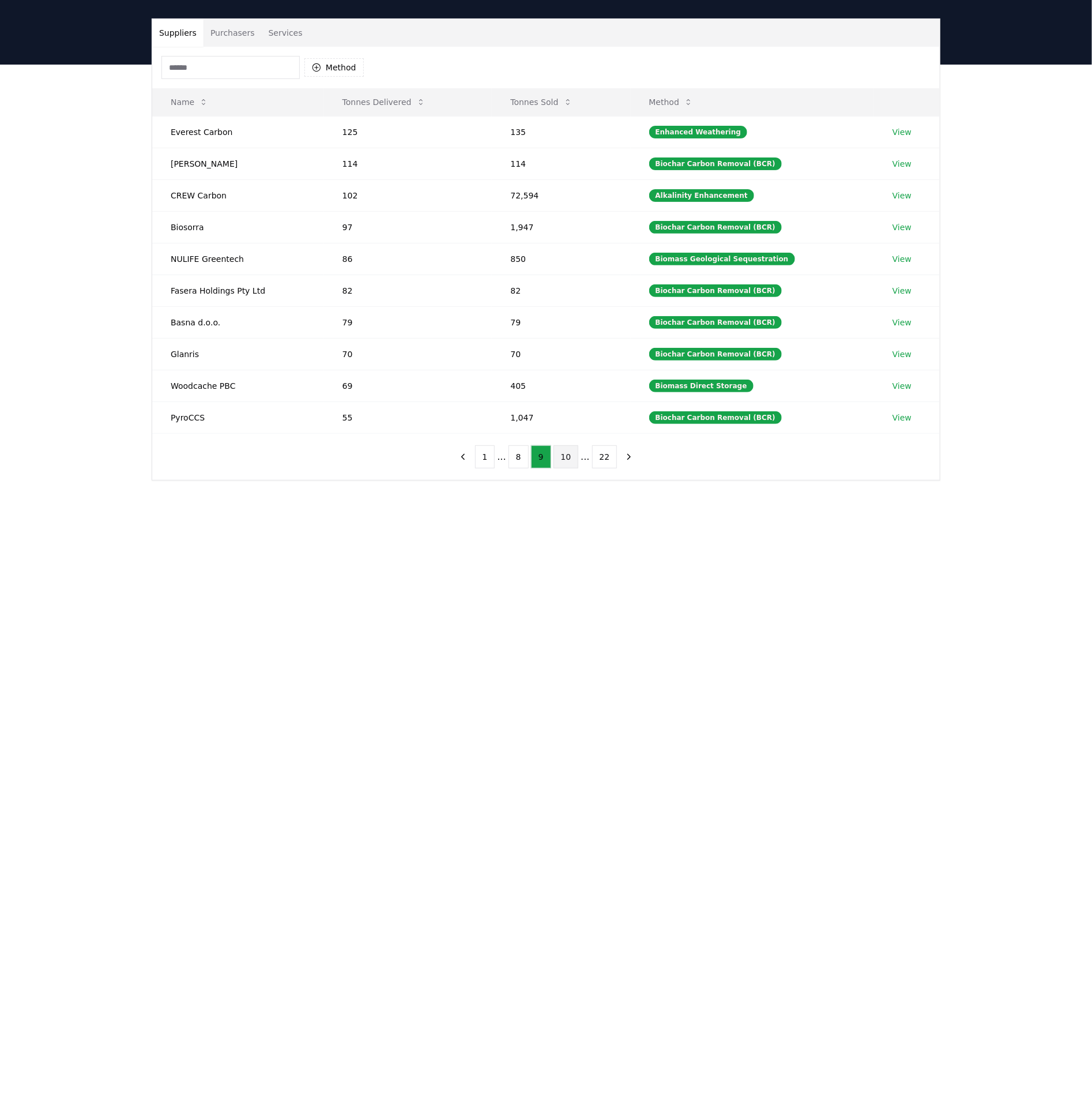
click at [564, 463] on button "10" at bounding box center [566, 457] width 26 height 23
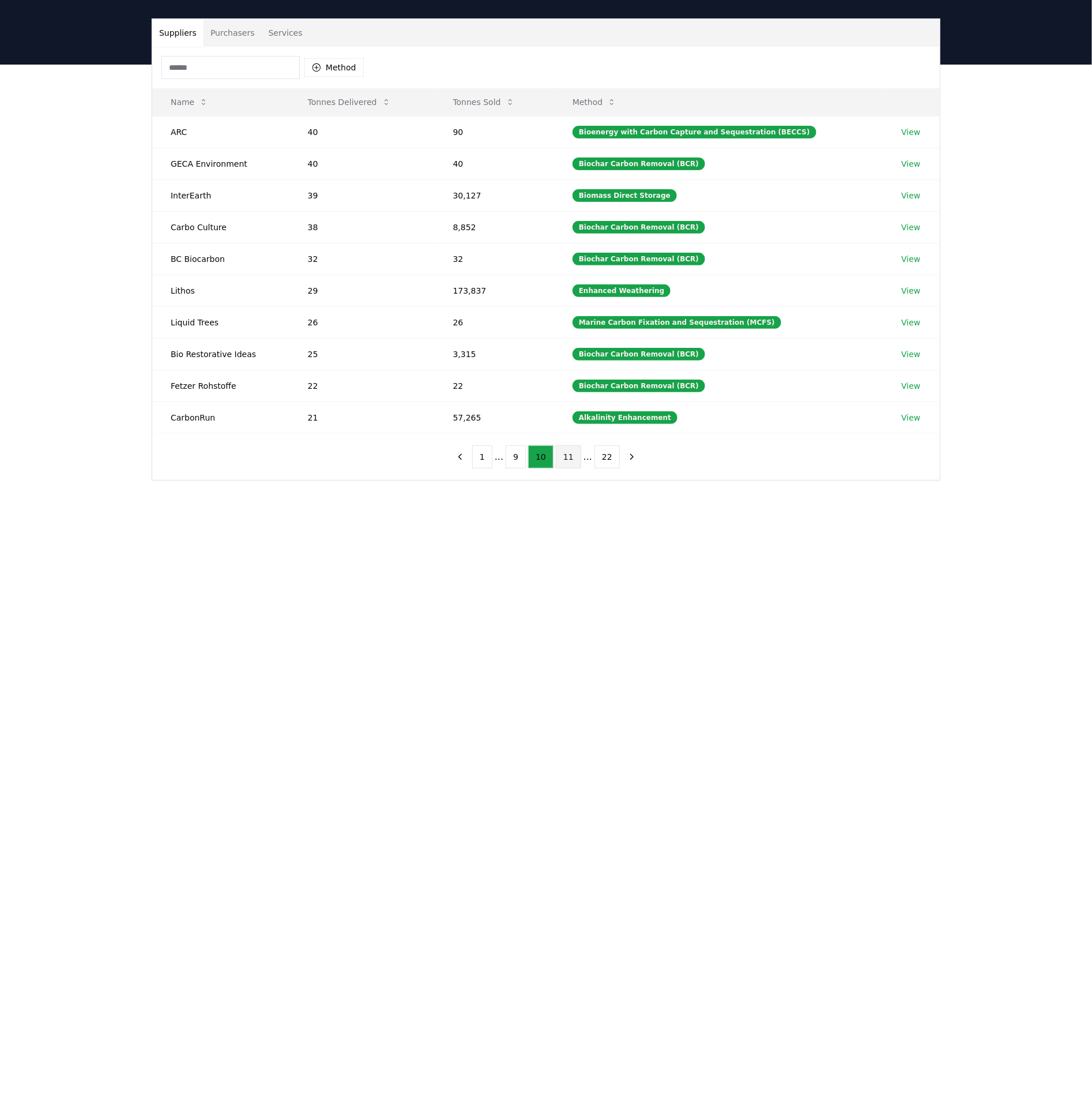
click at [570, 457] on button "11" at bounding box center [569, 457] width 26 height 23
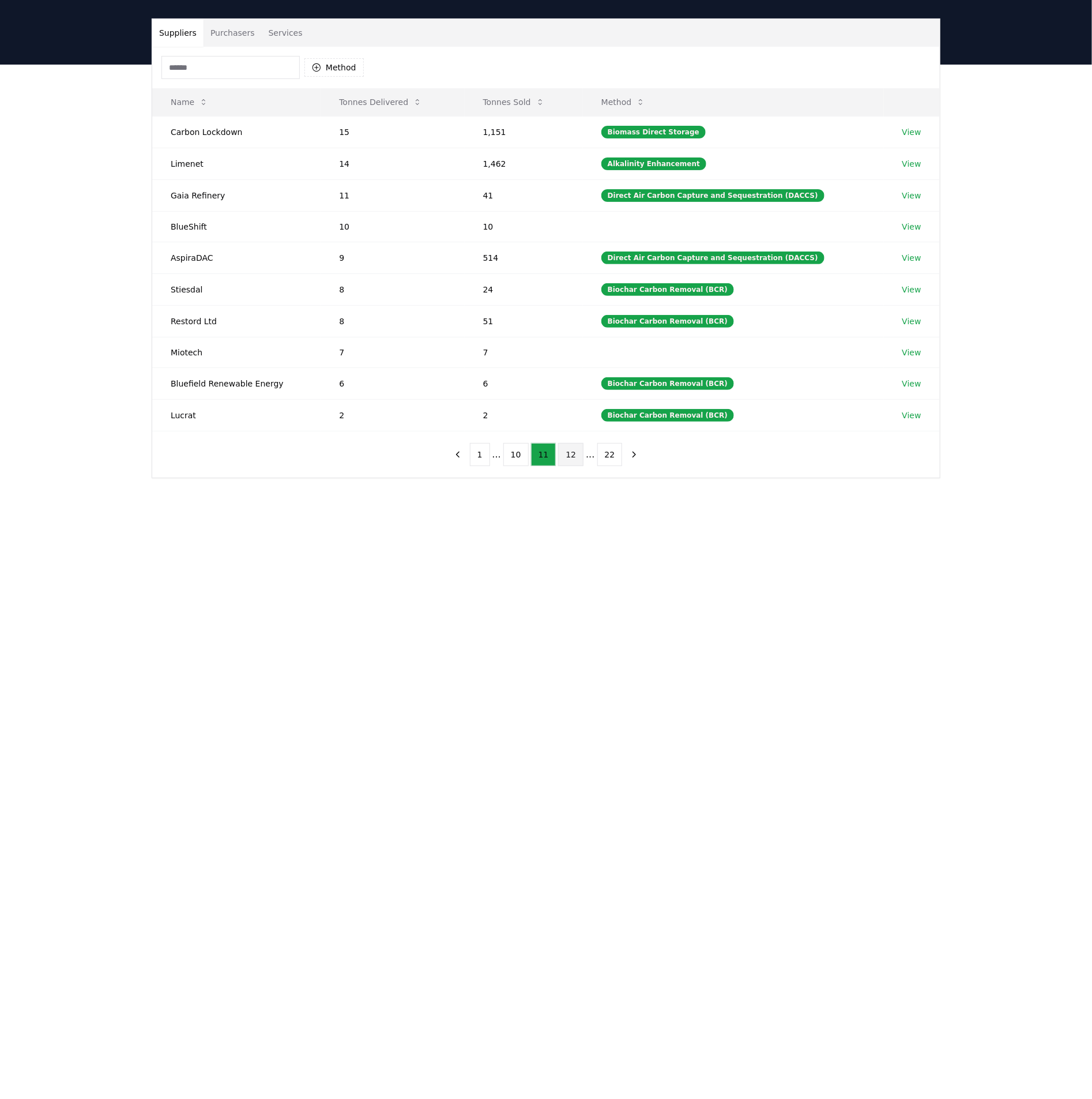
click at [571, 459] on button "12" at bounding box center [570, 455] width 26 height 23
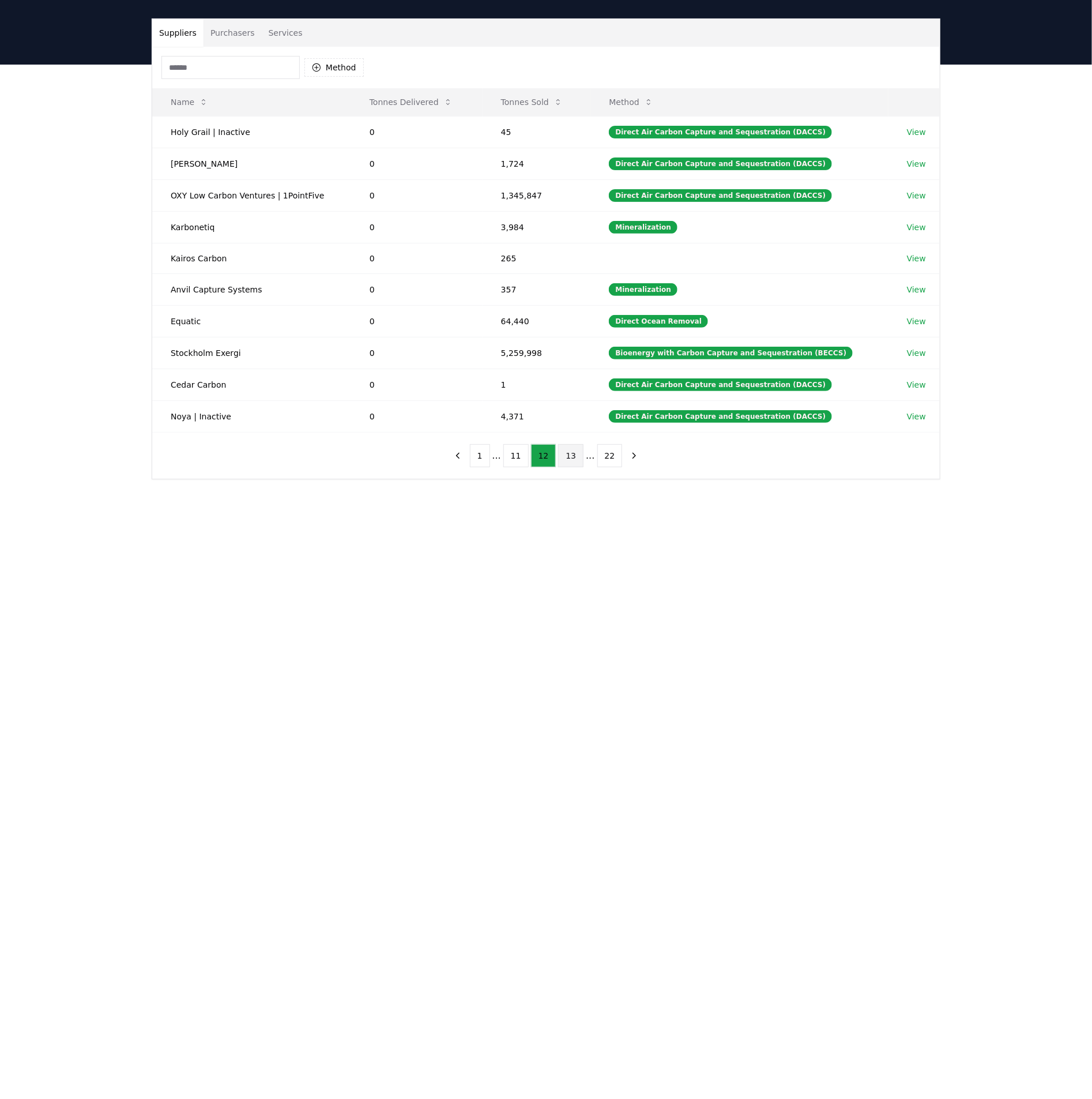
click at [571, 467] on button "13" at bounding box center [570, 456] width 26 height 23
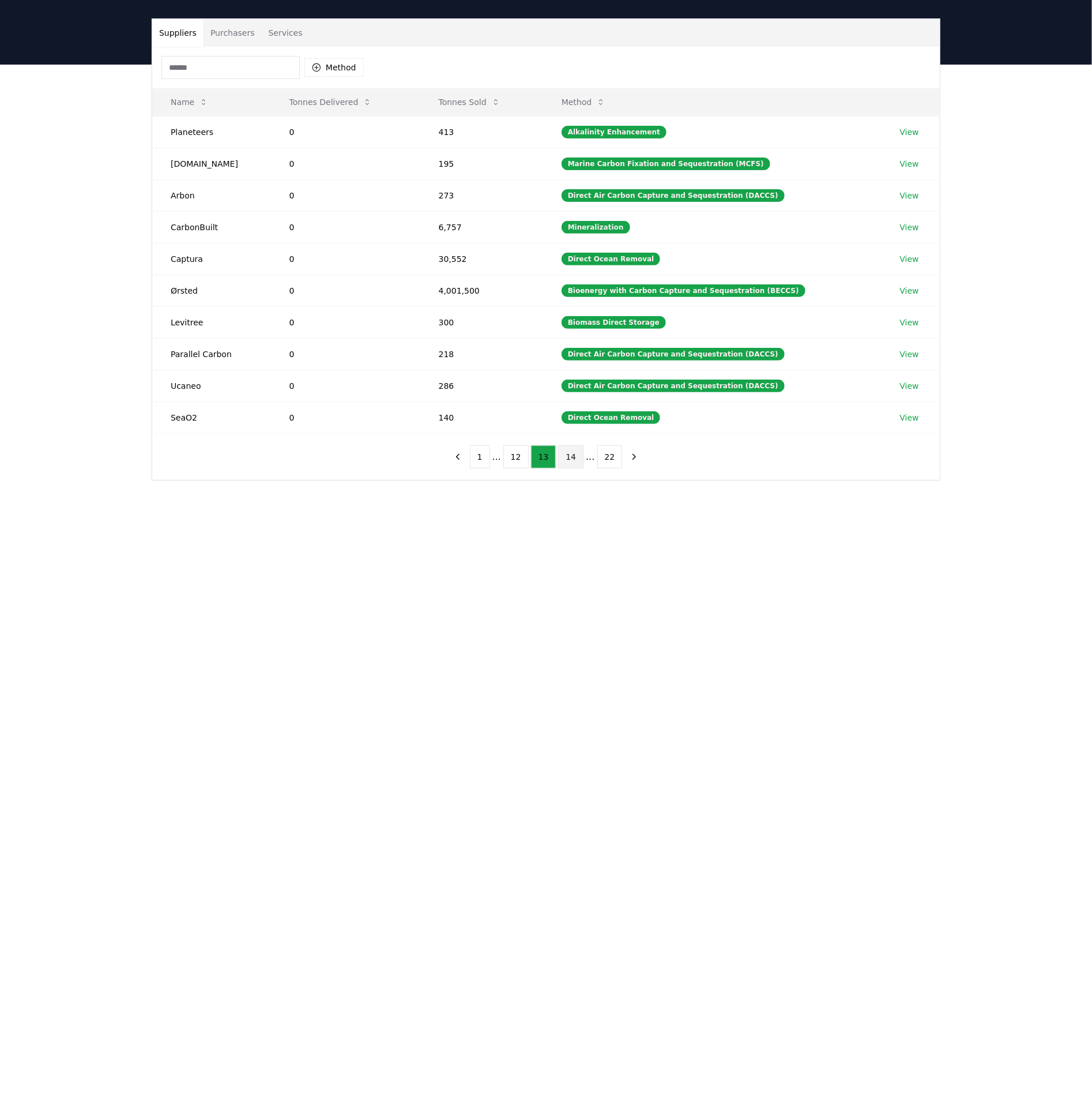
click at [575, 465] on button "14" at bounding box center [570, 457] width 26 height 23
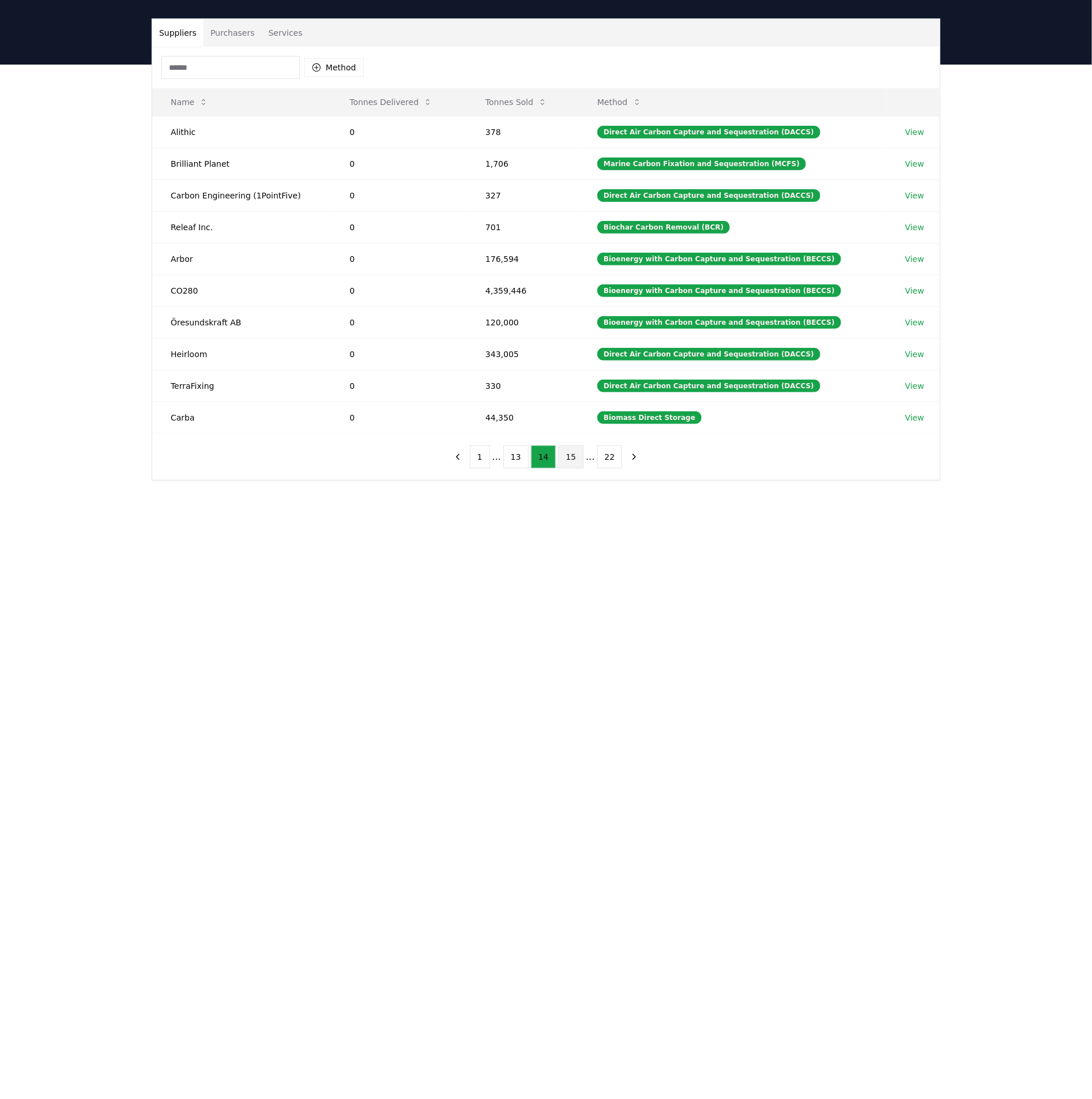
click at [570, 465] on button "15" at bounding box center [570, 457] width 26 height 23
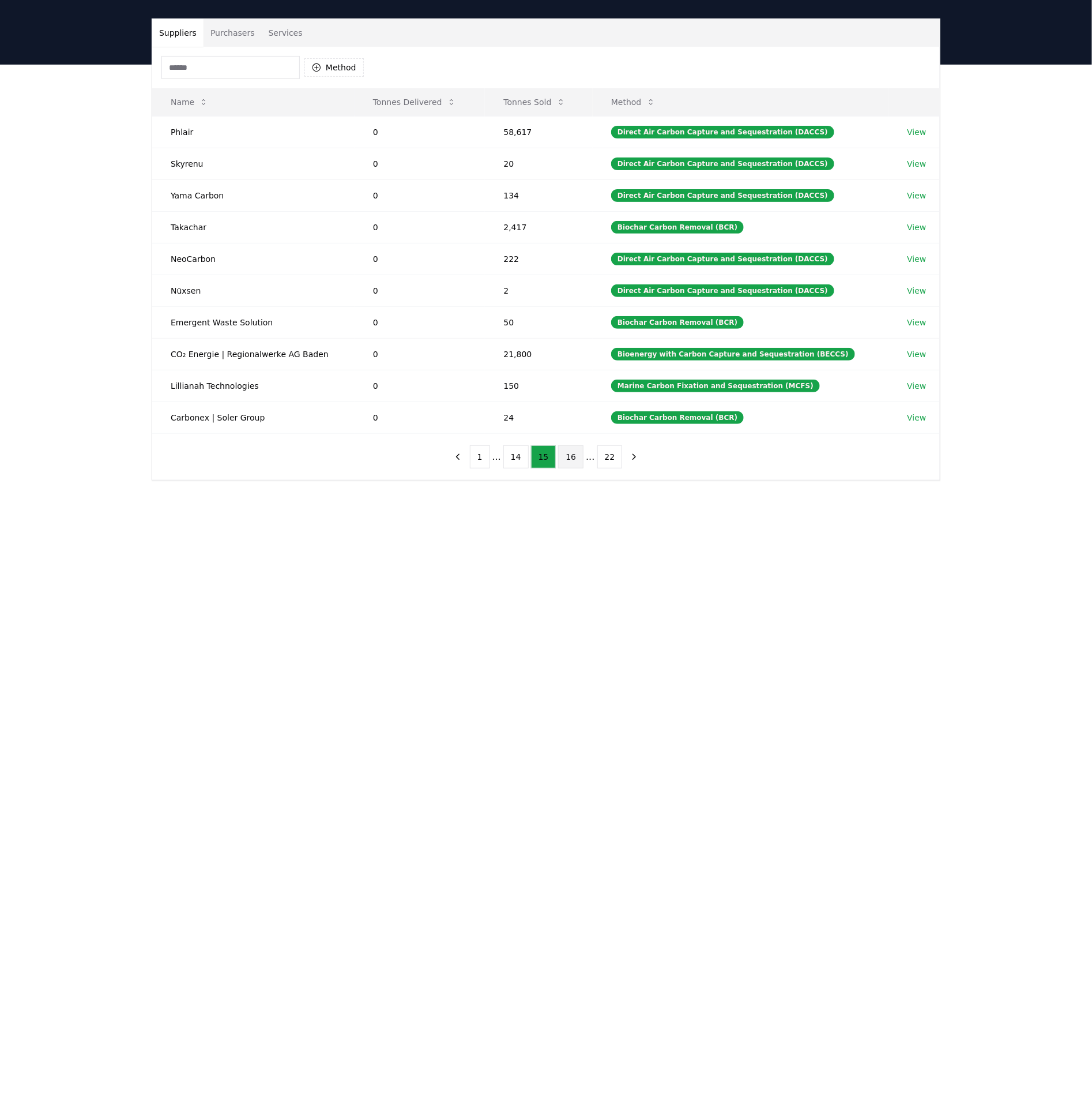
click at [565, 457] on button "16" at bounding box center [570, 457] width 26 height 23
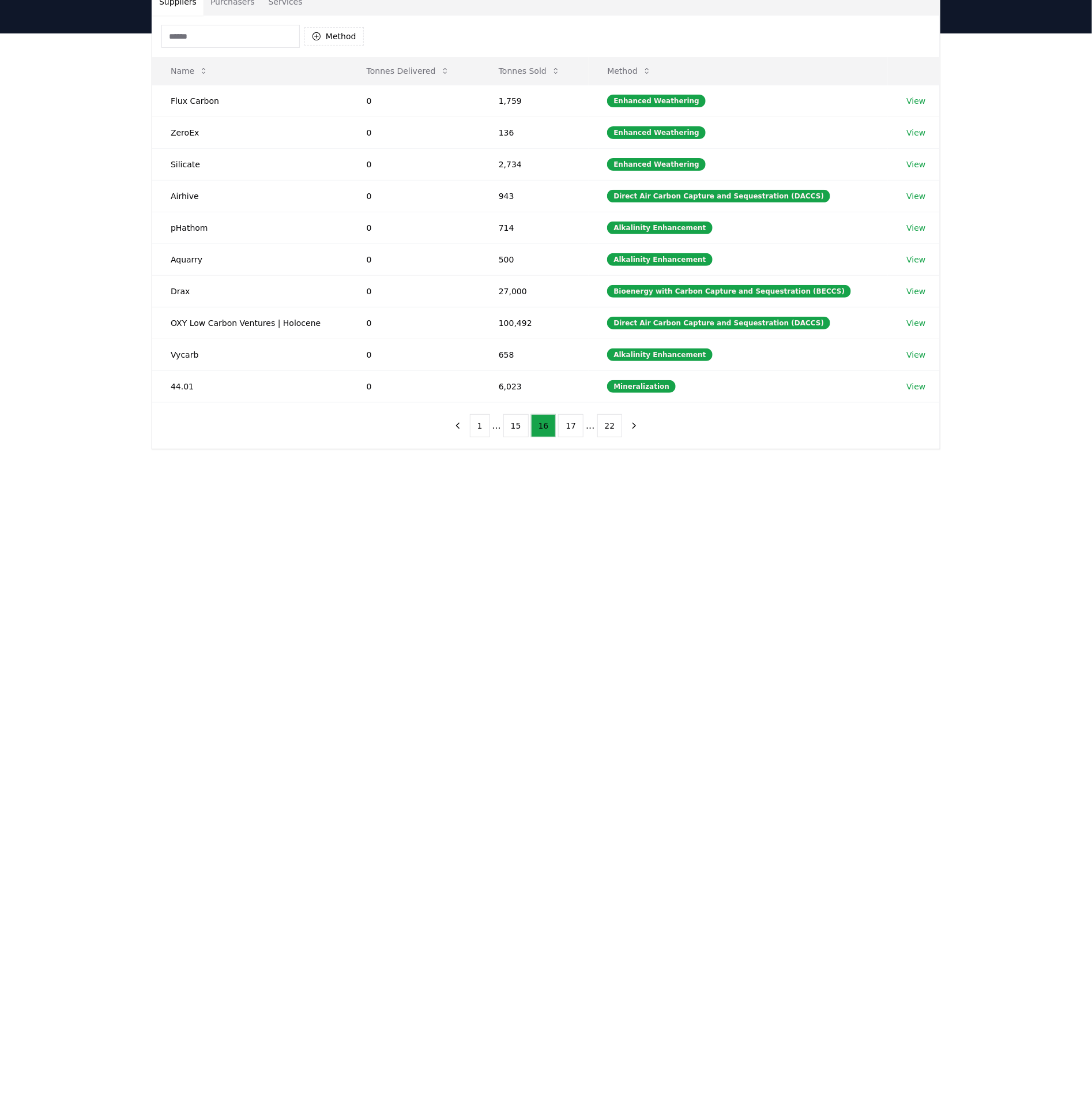
scroll to position [104, 0]
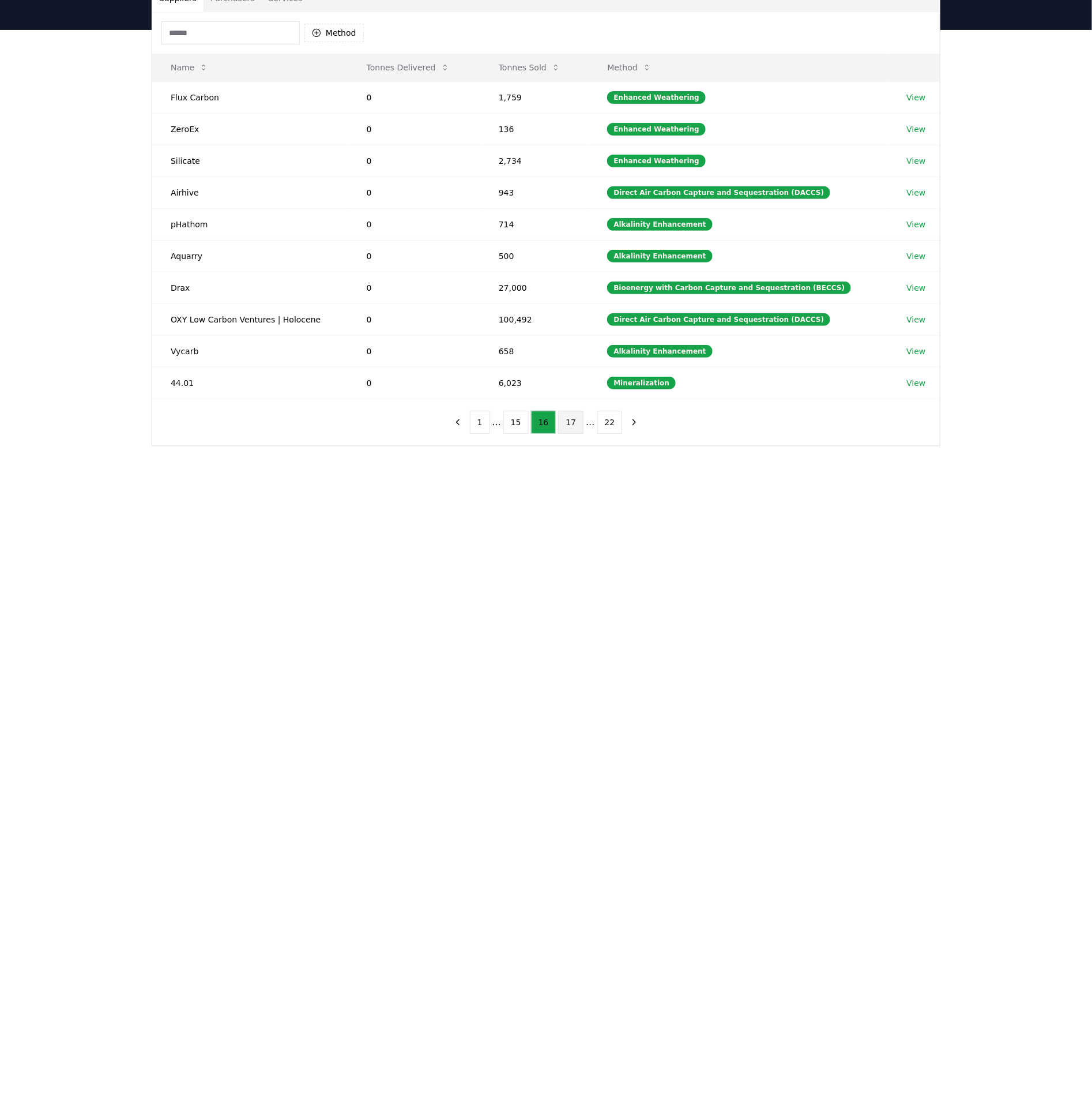
click at [563, 427] on button "17" at bounding box center [570, 423] width 26 height 23
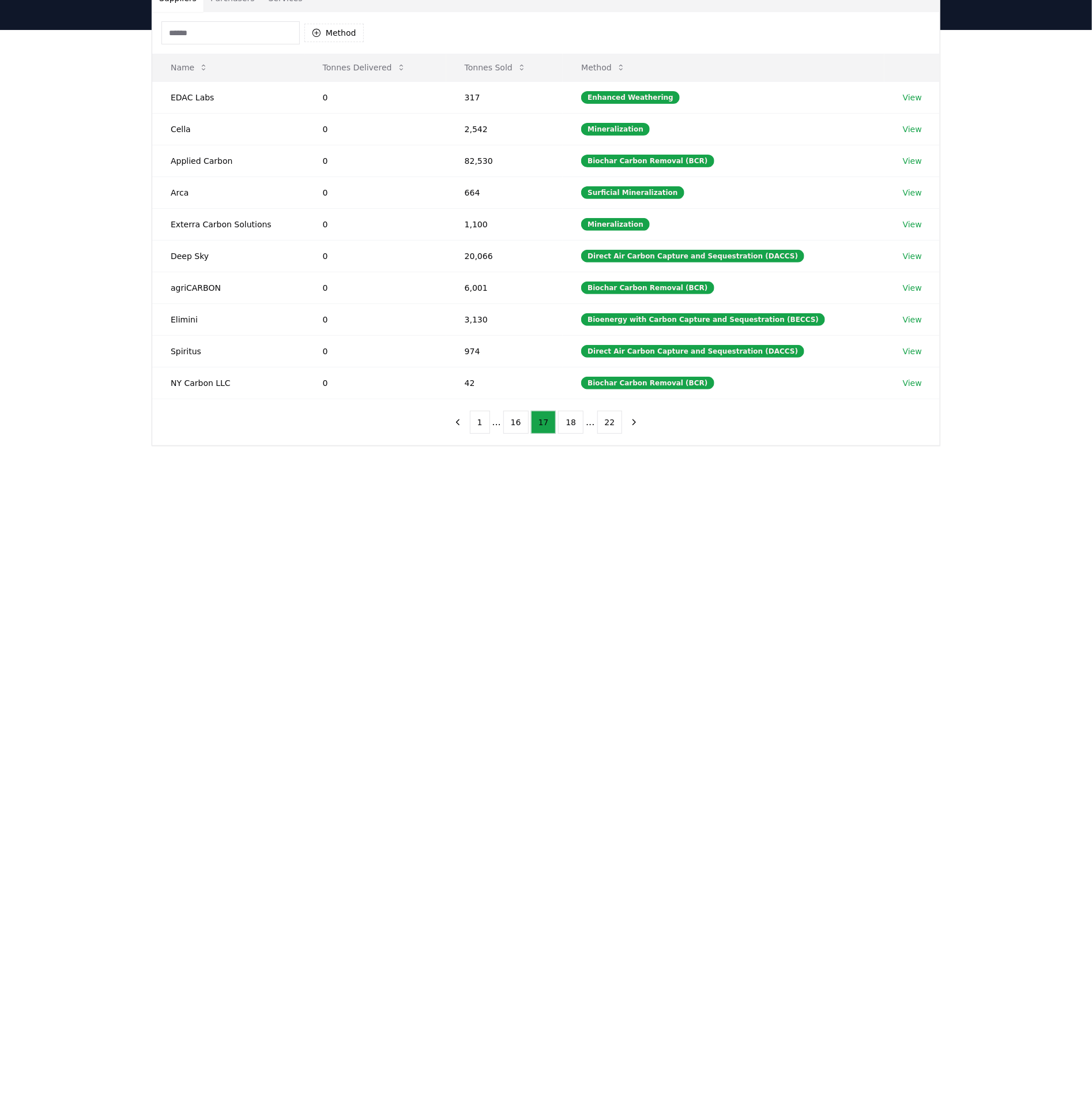
click at [532, 411] on button "17" at bounding box center [544, 423] width 26 height 23
click at [577, 434] on button "18" at bounding box center [570, 423] width 26 height 23
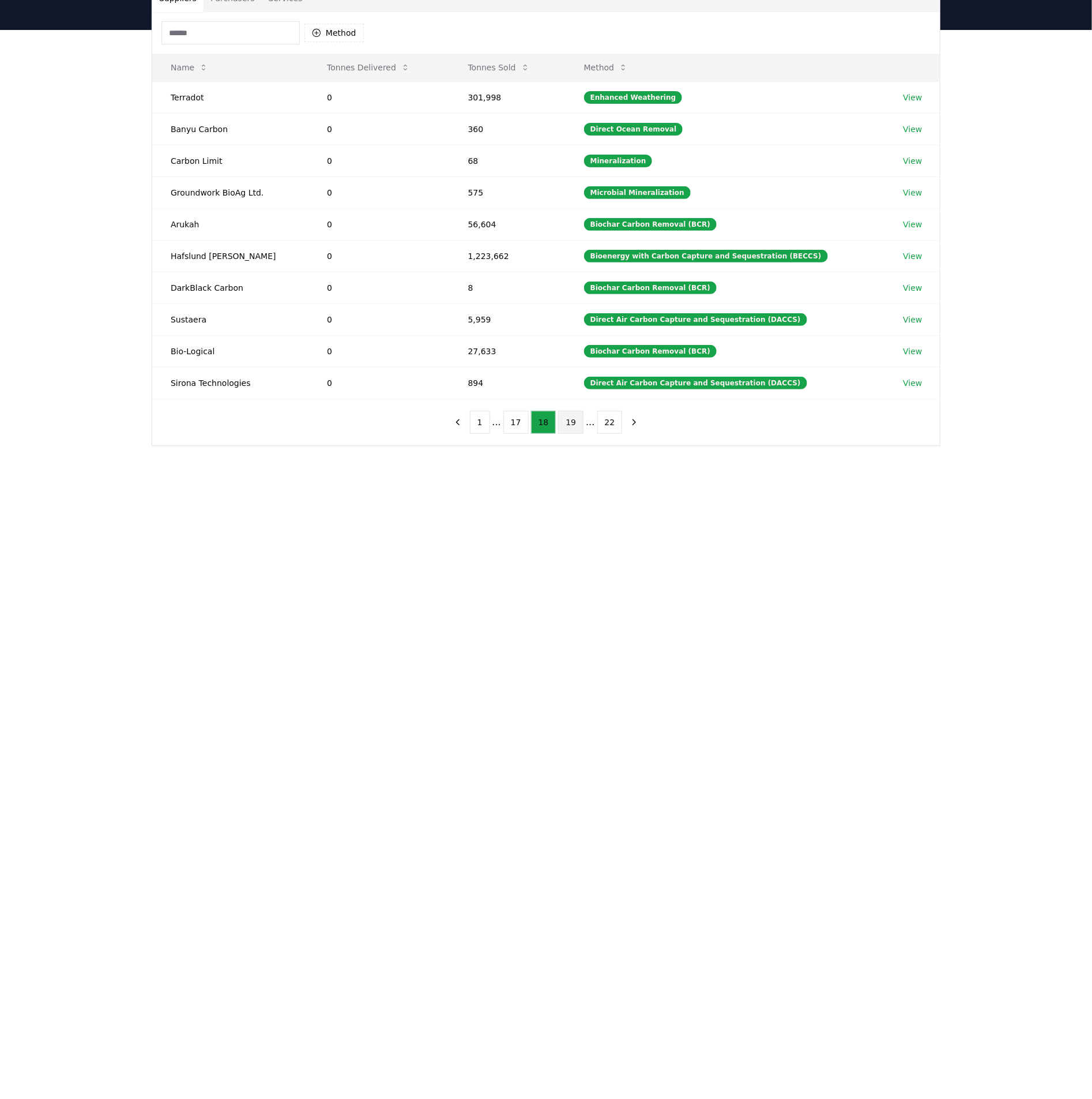
click at [565, 423] on button "19" at bounding box center [570, 423] width 26 height 23
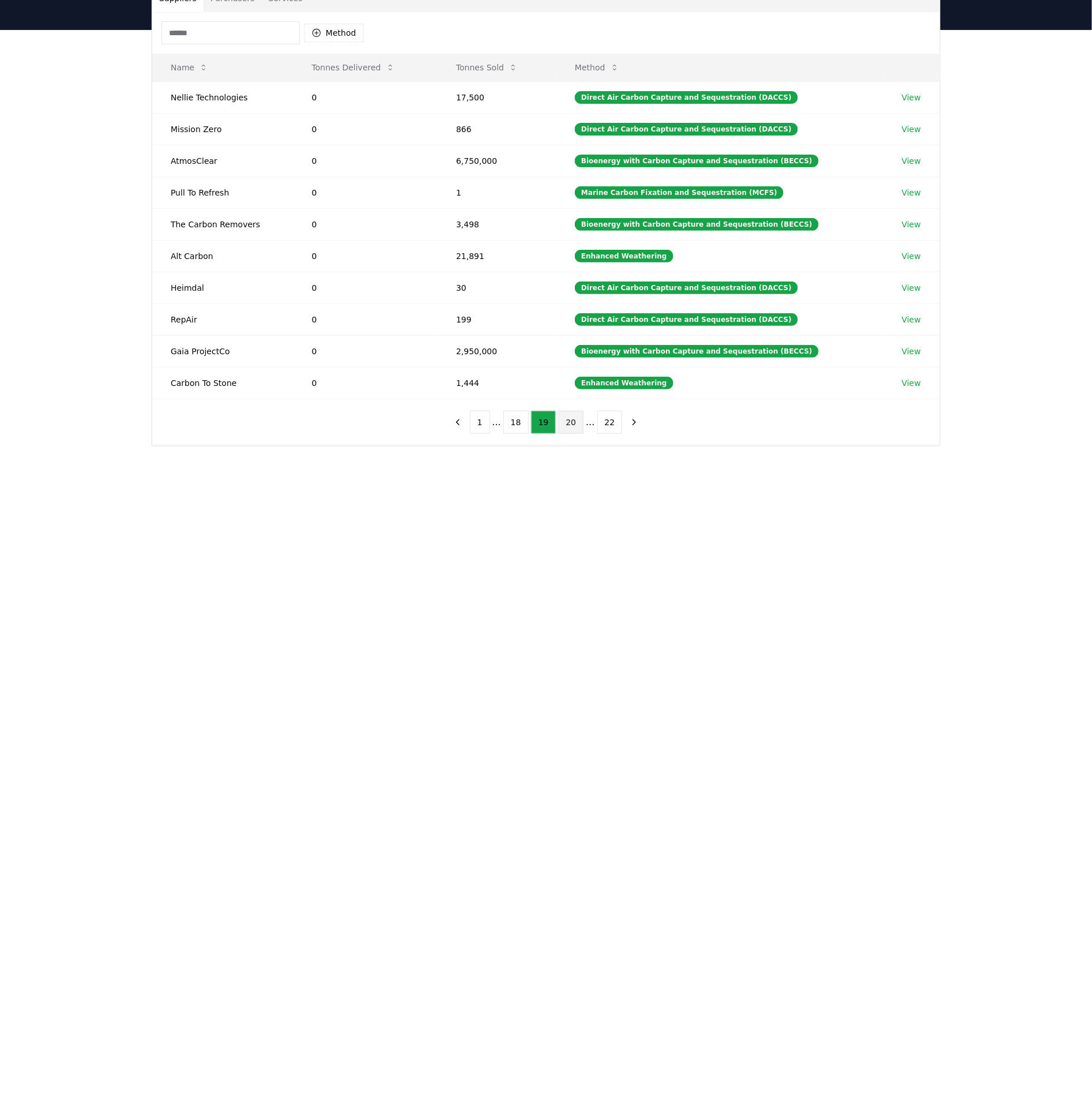
click at [575, 426] on button "20" at bounding box center [570, 423] width 26 height 23
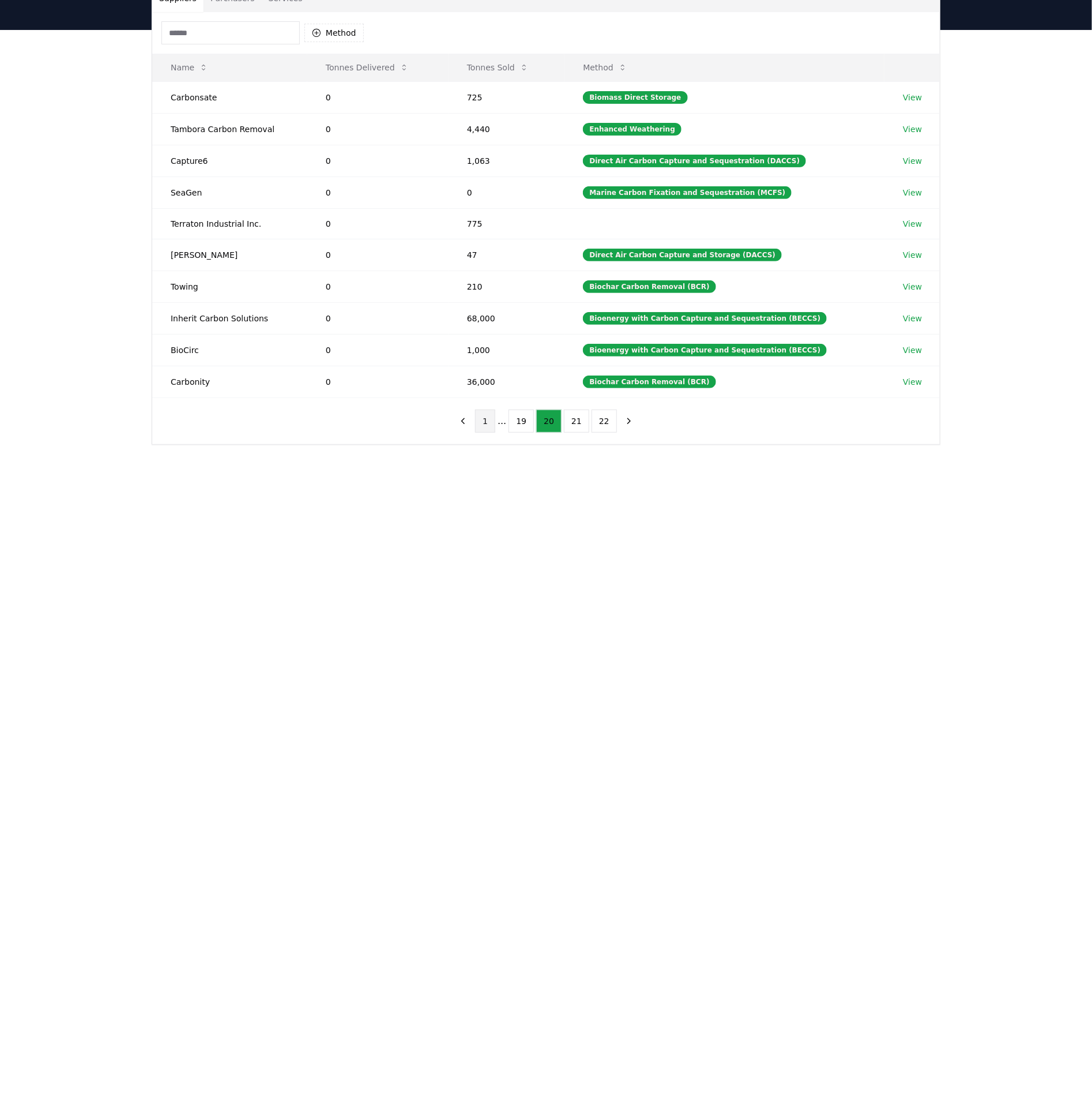
click at [494, 431] on button "1" at bounding box center [485, 421] width 20 height 23
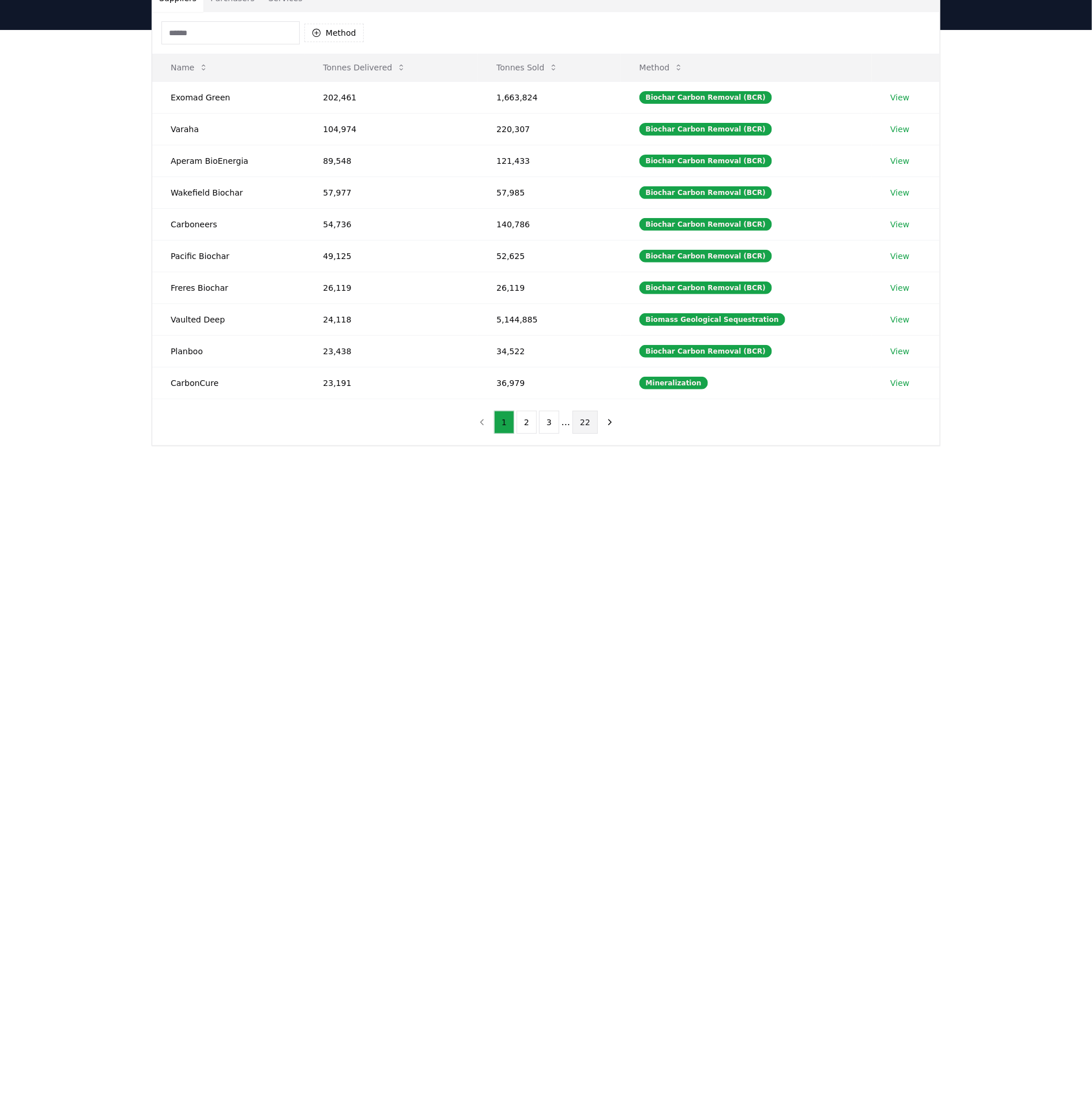
click at [583, 432] on button "22" at bounding box center [585, 423] width 26 height 23
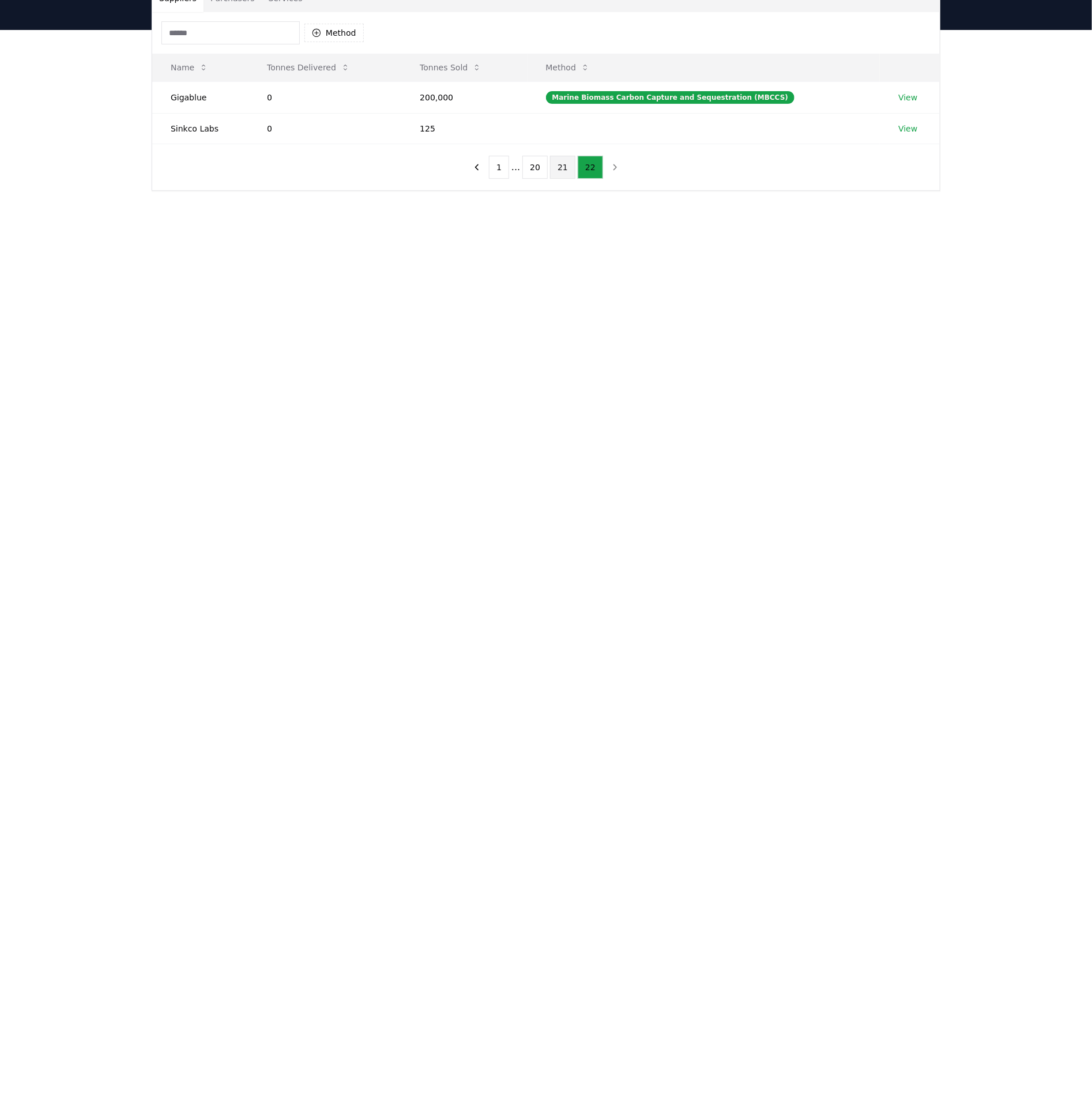
click at [565, 173] on button "21" at bounding box center [563, 167] width 26 height 23
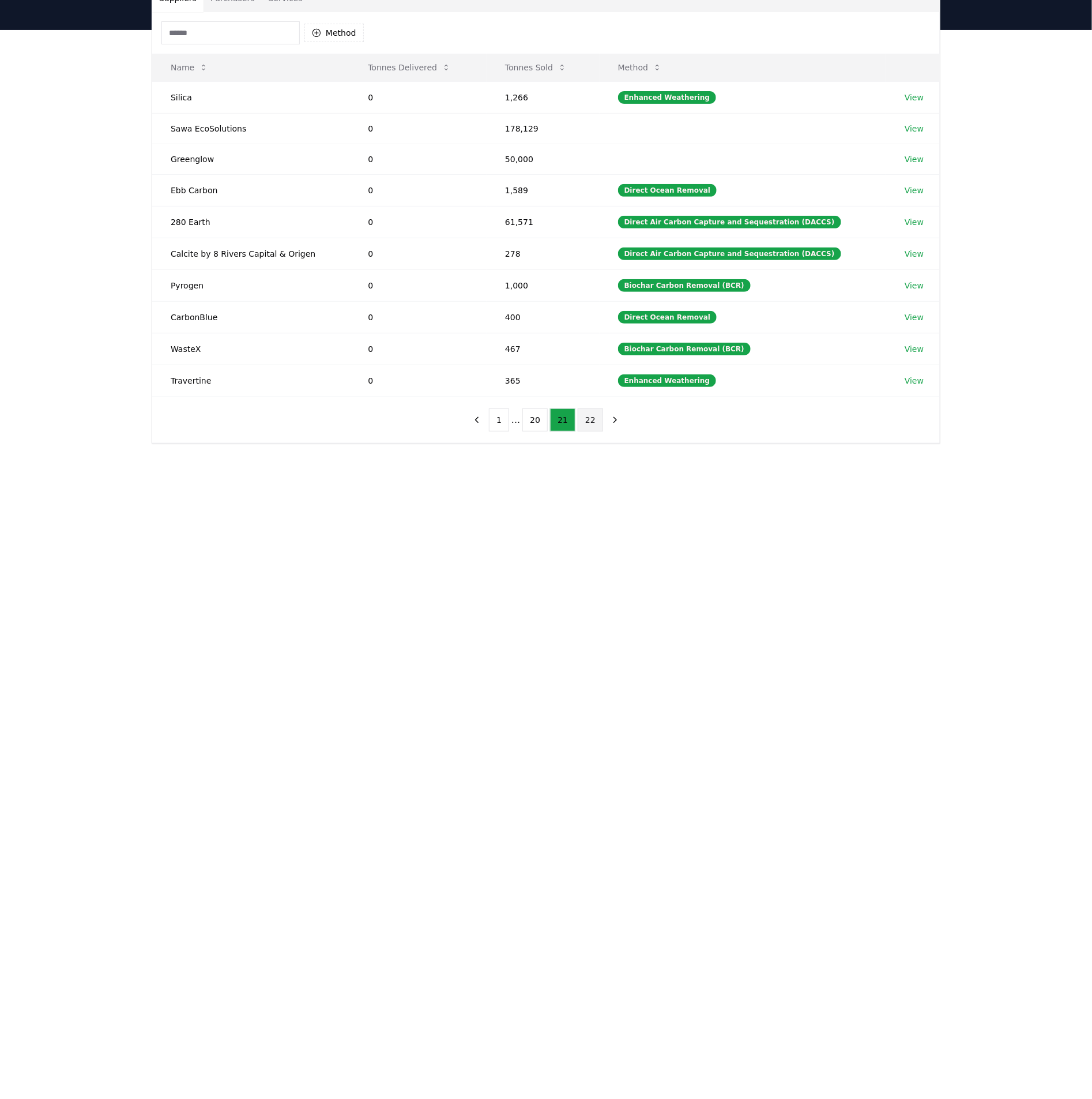
click at [587, 423] on button "22" at bounding box center [590, 420] width 26 height 23
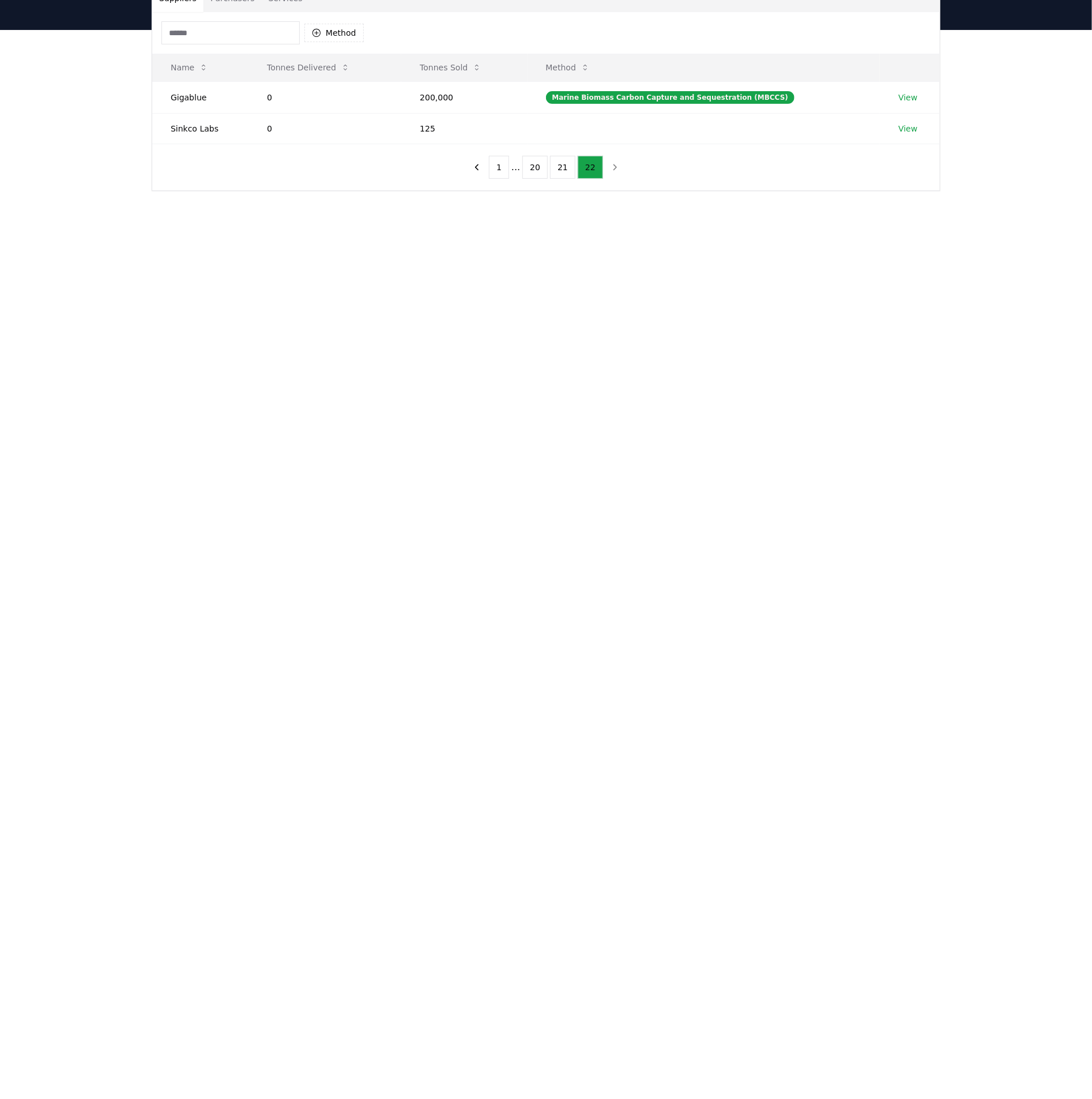
click at [810, 682] on main "Suppliers Purchasers Services Method Name Tonnes Delivered Tonnes Sold Method G…" at bounding box center [546, 579] width 1092 height 1099
